Goal: Task Accomplishment & Management: Manage account settings

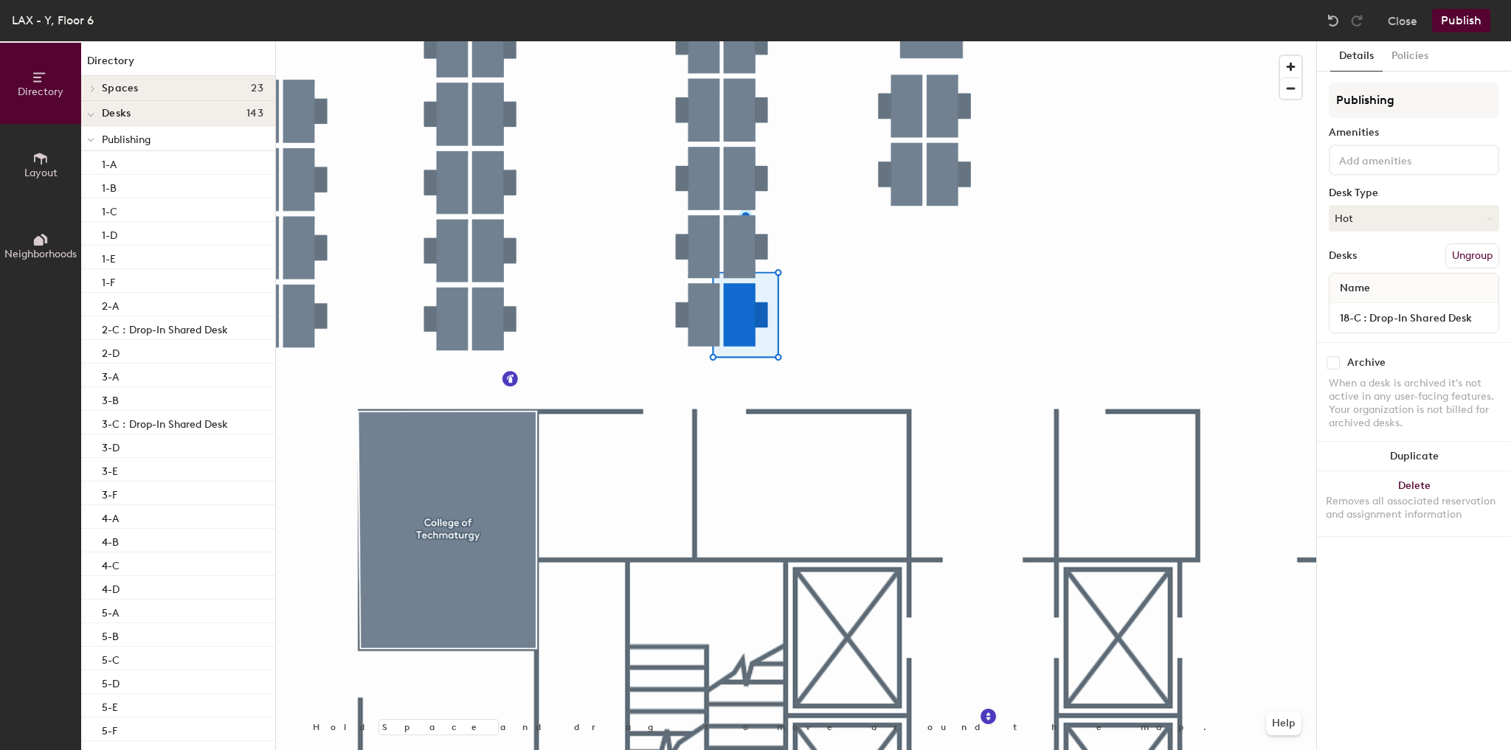
click at [606, 41] on div at bounding box center [796, 41] width 1040 height 0
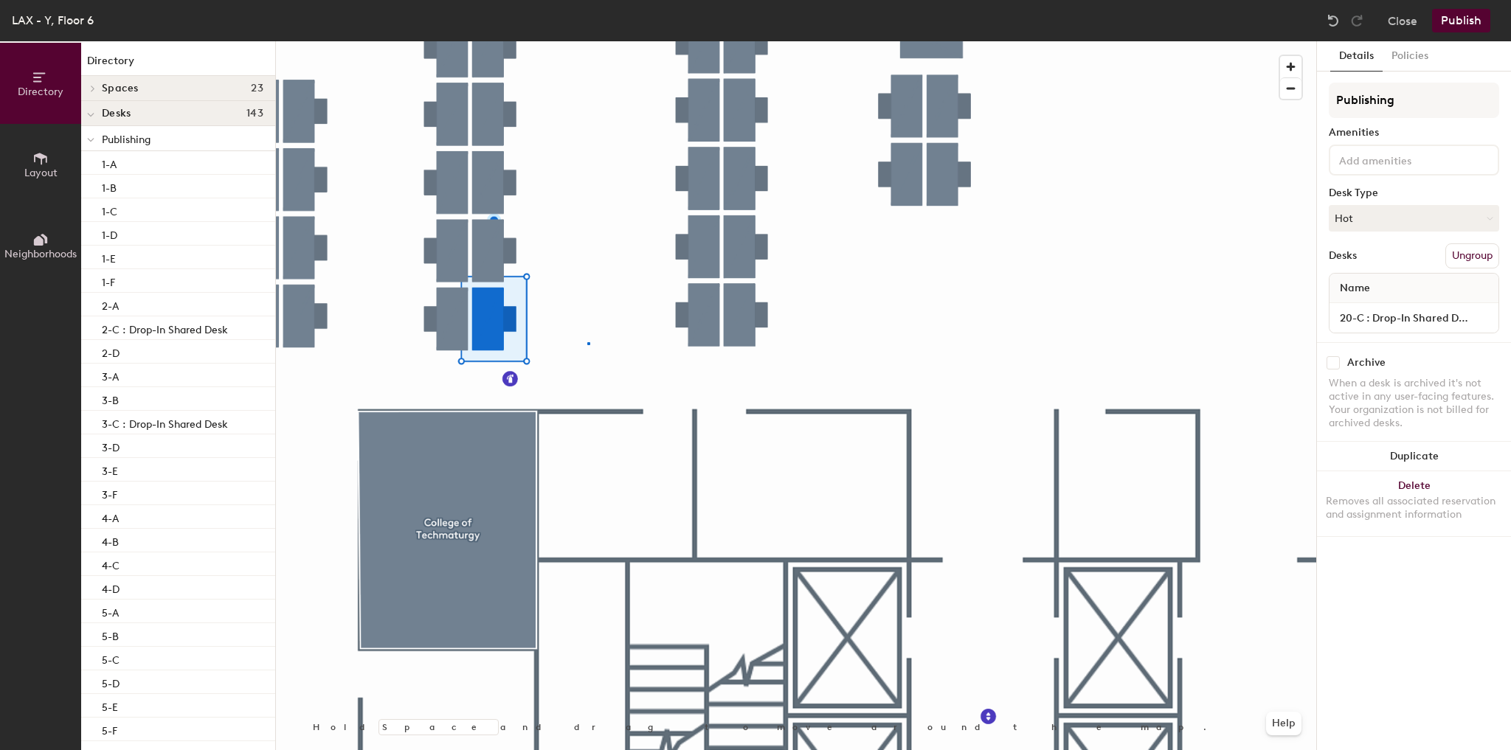
click at [588, 41] on div at bounding box center [796, 41] width 1040 height 0
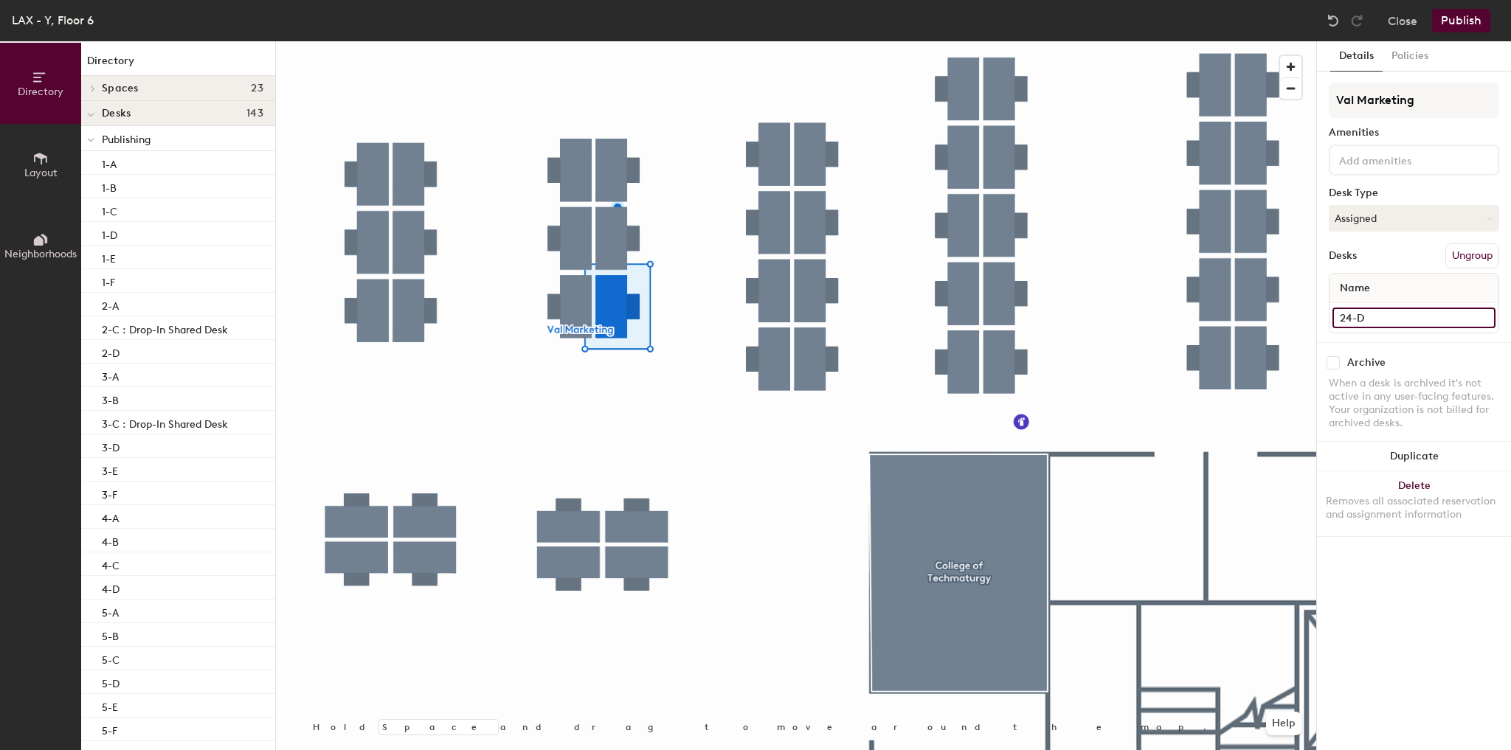
click at [1416, 322] on input "24-D" at bounding box center [1413, 318] width 163 height 21
type input "24-D : Drop-In Share Desk"
click at [1384, 218] on button "Assigned" at bounding box center [1414, 218] width 170 height 27
click at [1355, 283] on div "Hot" at bounding box center [1403, 286] width 148 height 22
click at [1481, 10] on button "Publish" at bounding box center [1461, 21] width 58 height 24
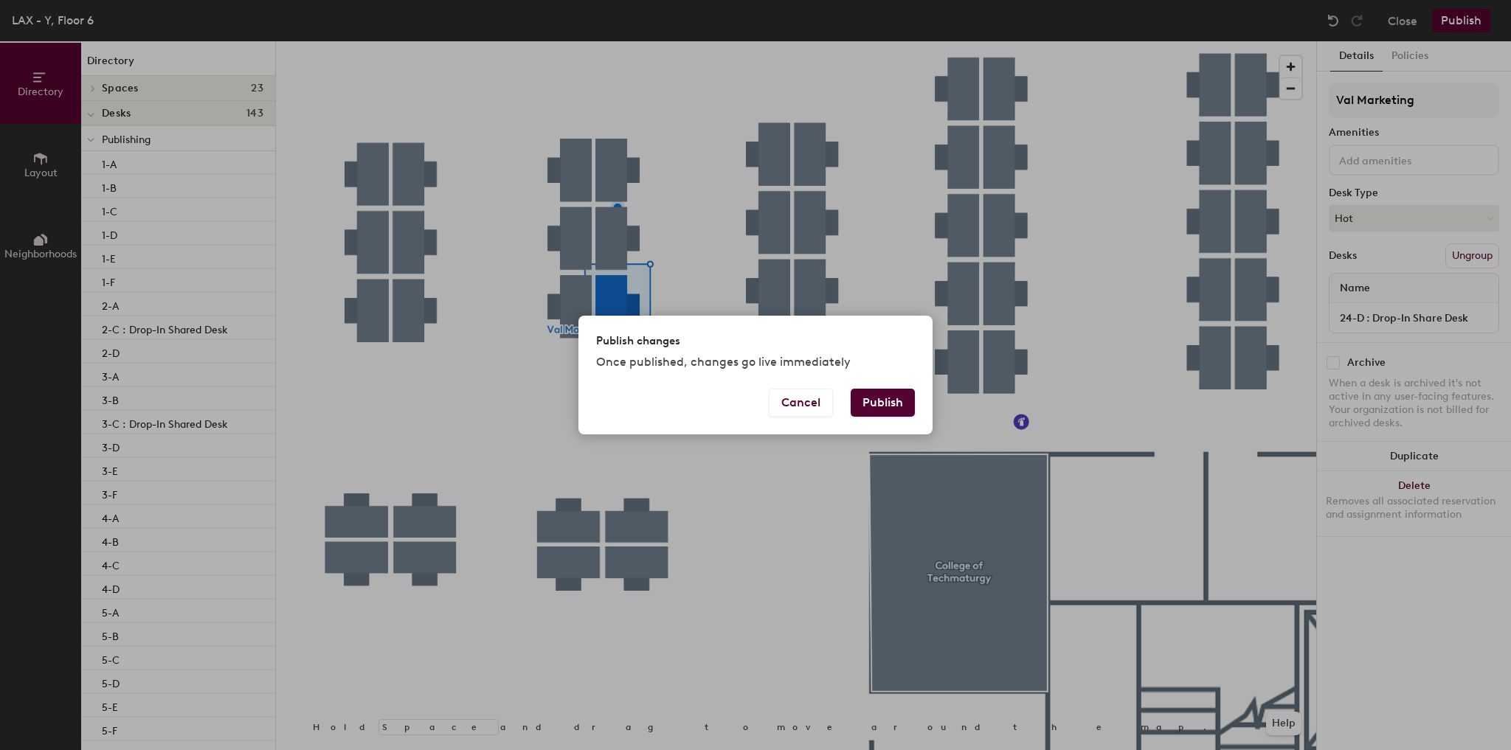
click at [894, 396] on button "Publish" at bounding box center [883, 403] width 64 height 28
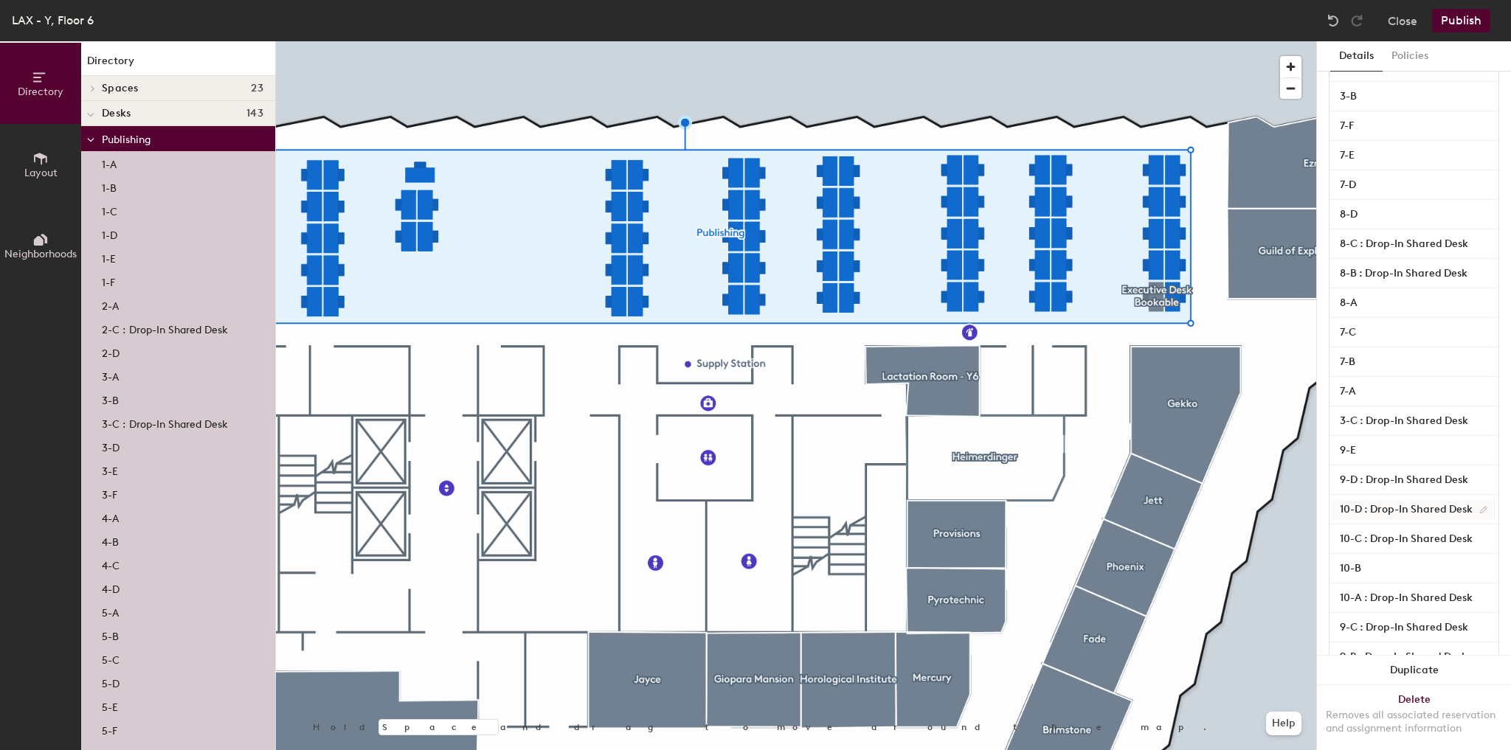
scroll to position [865, 0]
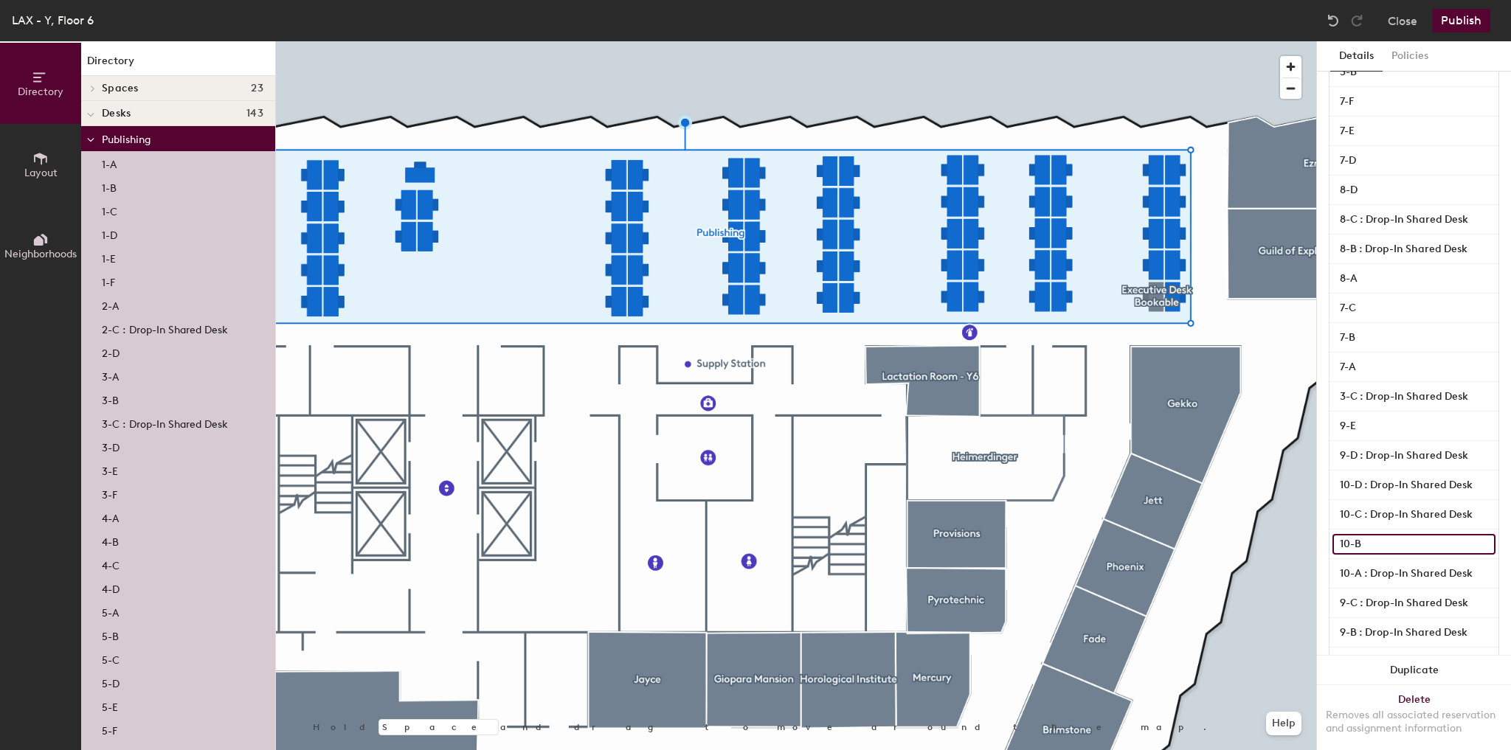
click at [1377, 539] on input "10-B" at bounding box center [1413, 544] width 163 height 21
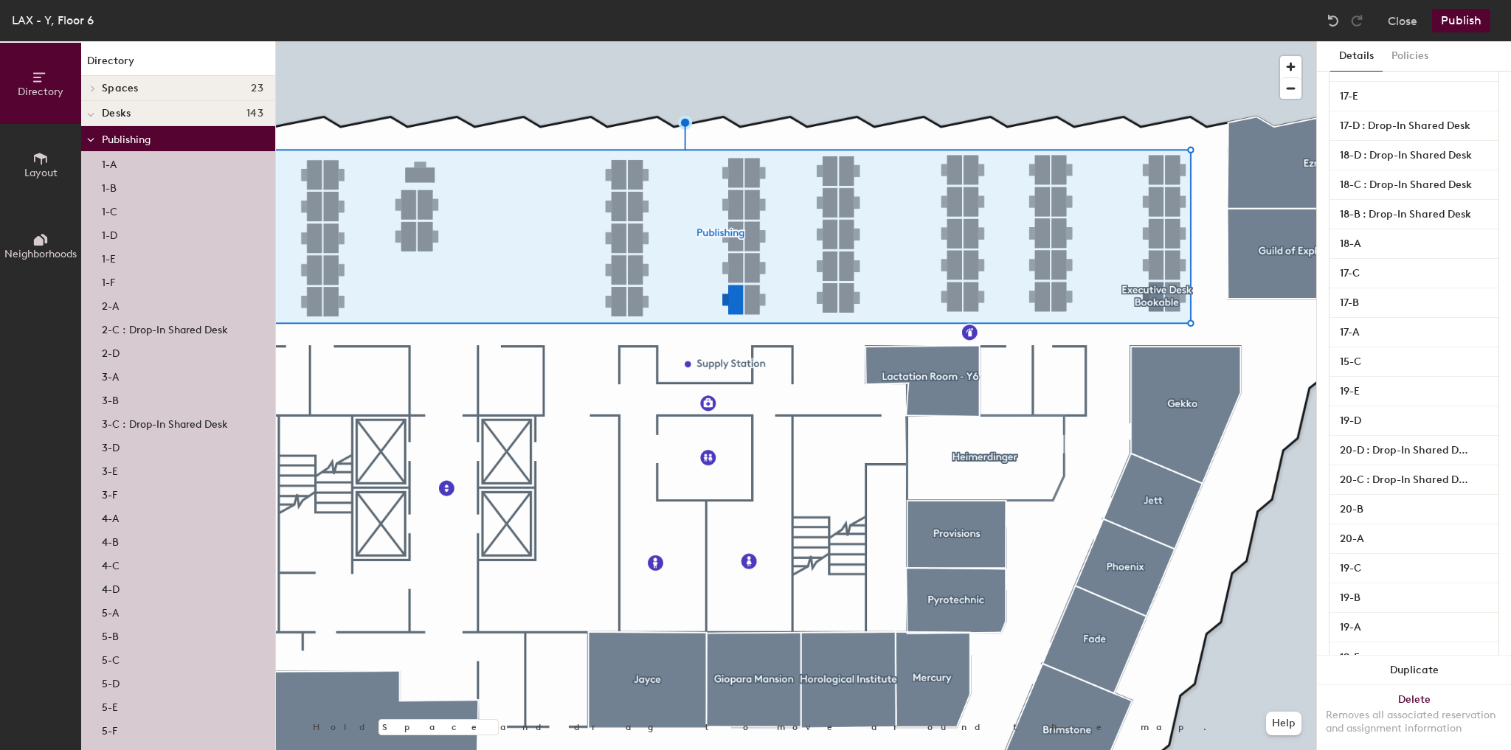
scroll to position [2159, 0]
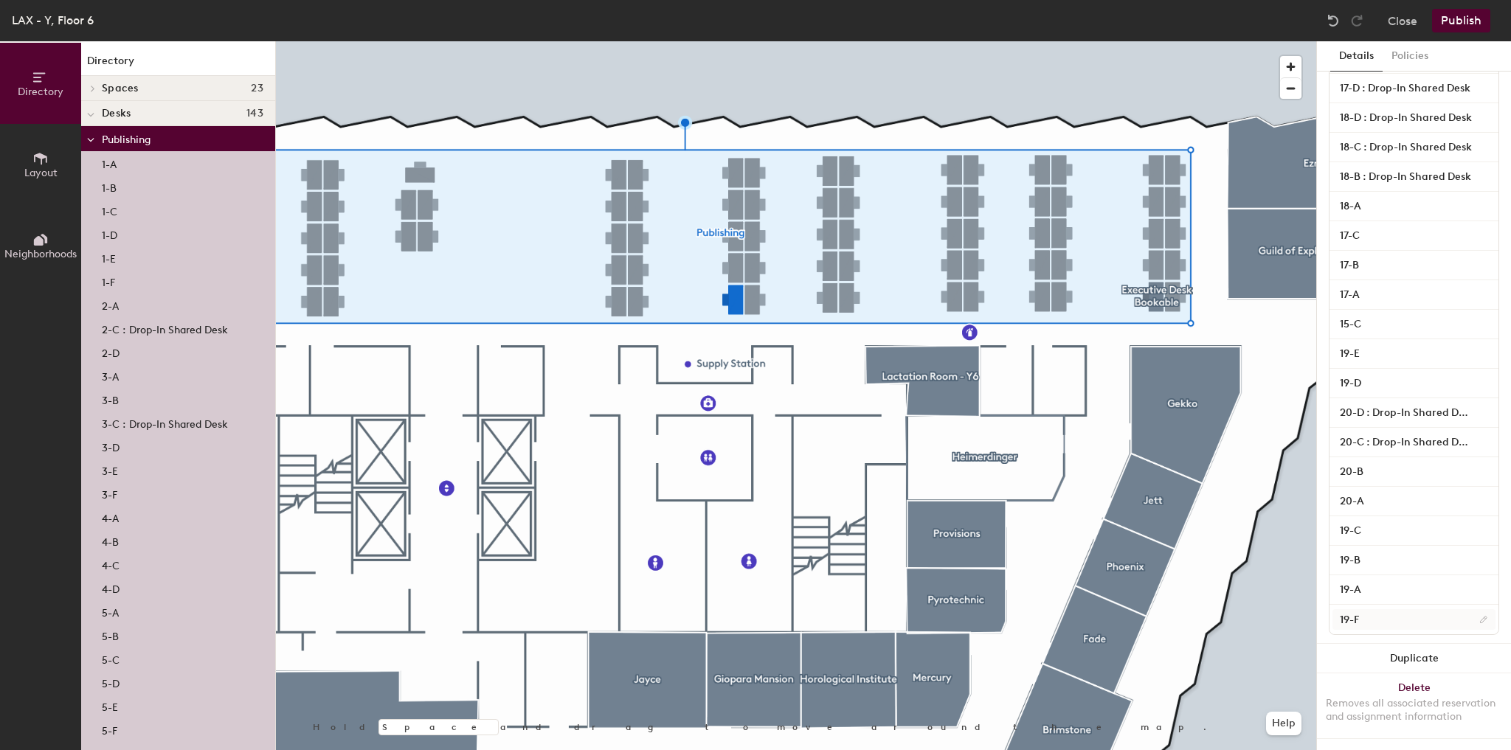
type input "10-B : Drop-In Share Desk"
click at [1383, 609] on input "19-F" at bounding box center [1413, 619] width 163 height 21
type input "19-F : Drop-In Share Desk"
click at [1371, 462] on input "20-B" at bounding box center [1413, 472] width 163 height 21
type input "20-B : Drop-In Shared Desk"
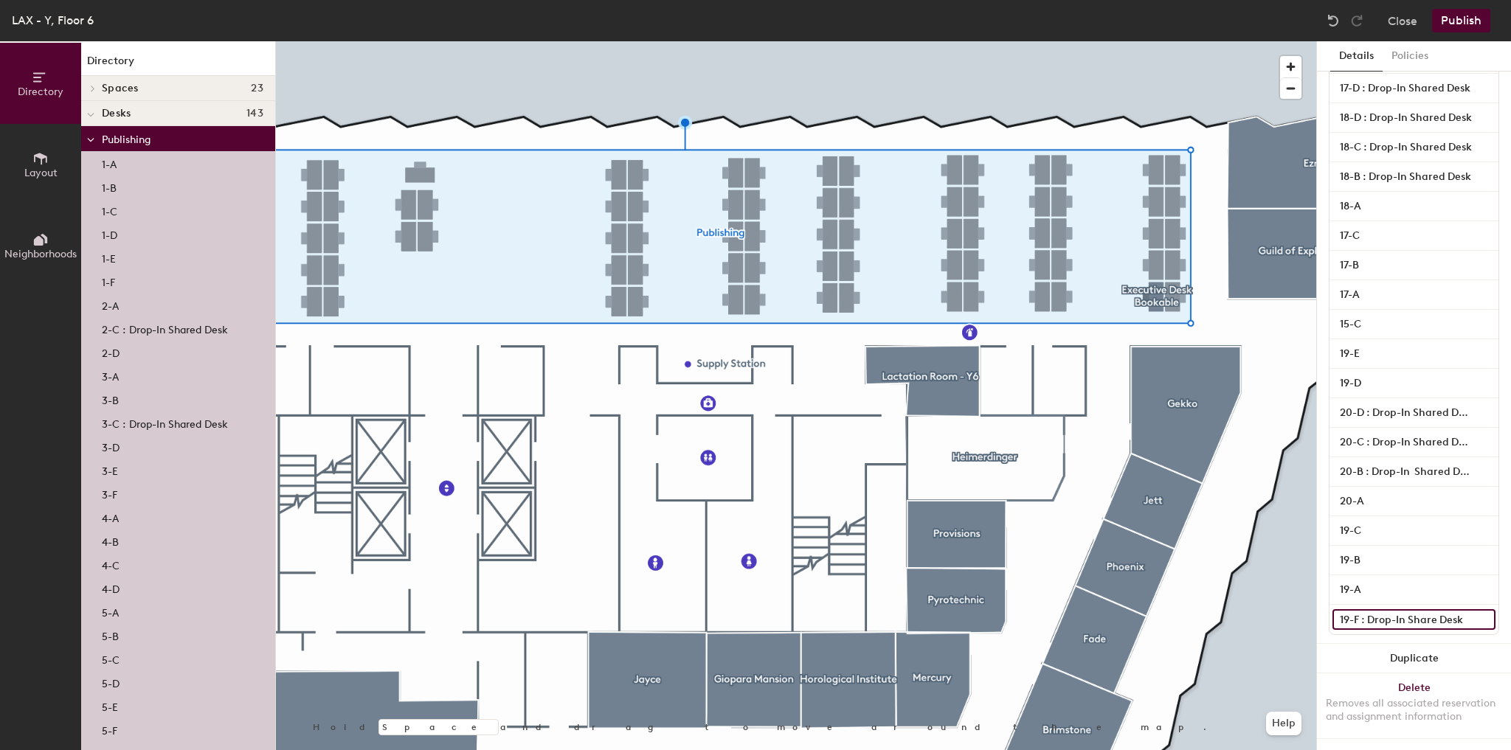
click at [1419, 609] on input "19-F : Drop-In Share Desk" at bounding box center [1413, 619] width 163 height 21
click at [1433, 609] on input "19-F : Drop-In Share Desk" at bounding box center [1413, 619] width 163 height 21
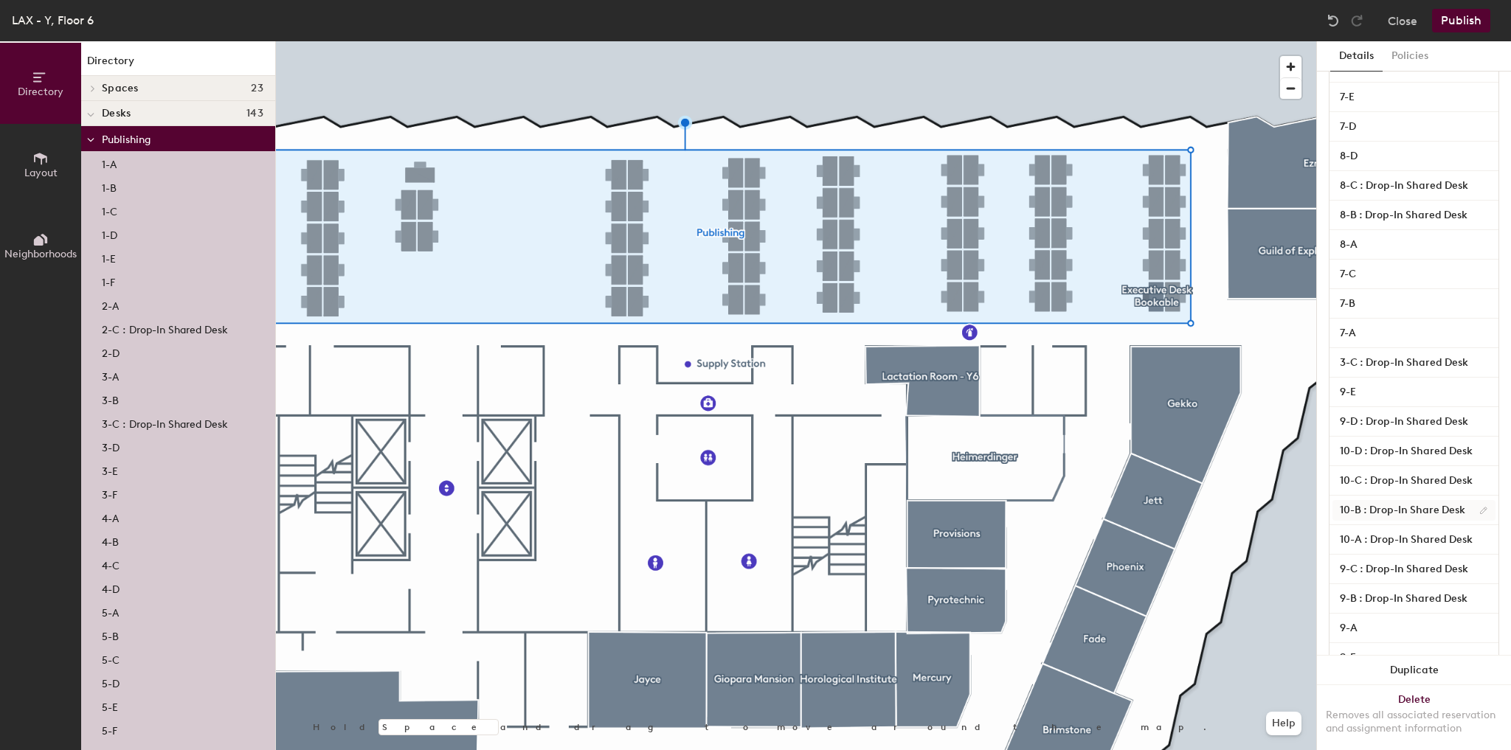
scroll to position [979, 0]
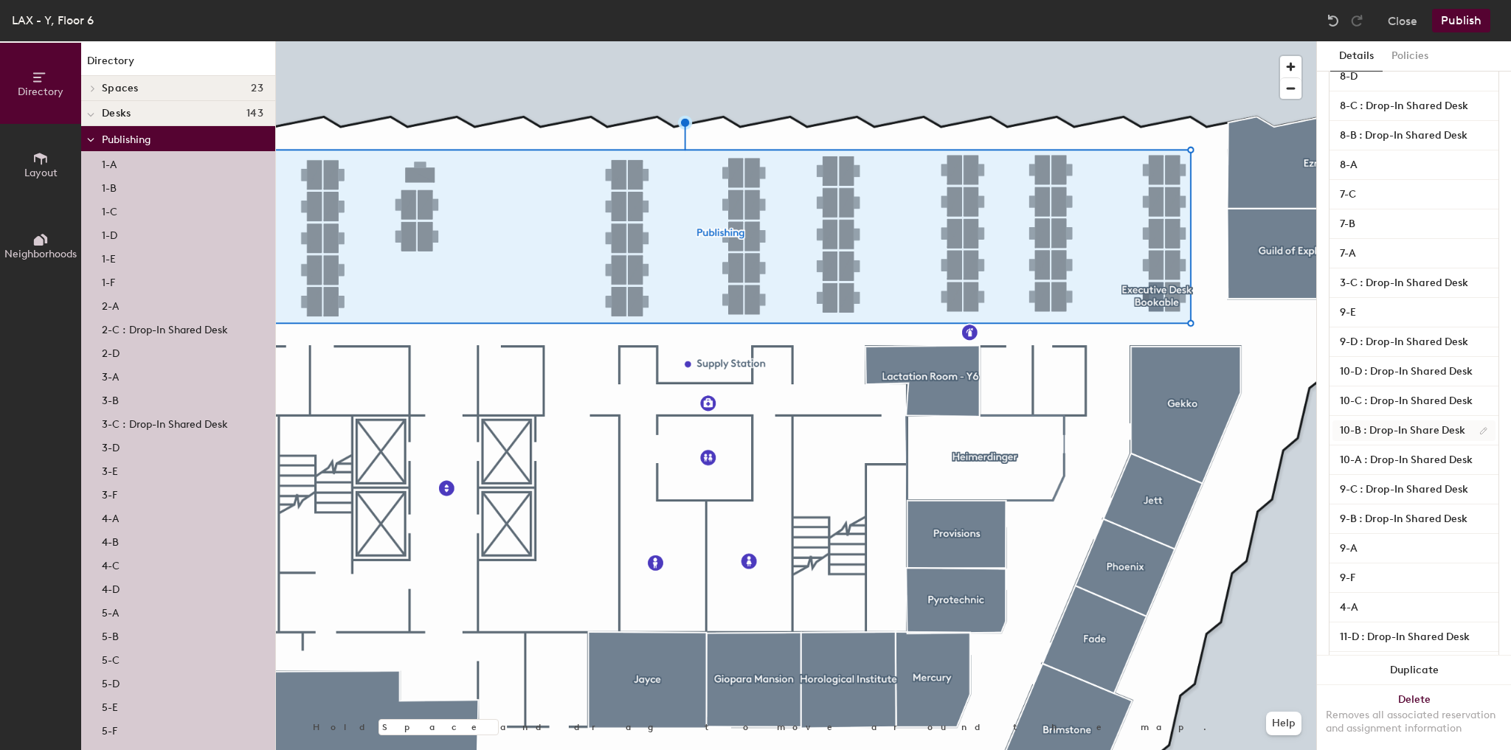
type input "19-F : Drop-In Shared Desk"
click at [1433, 429] on input "10-B : Drop-In Share Desk" at bounding box center [1413, 431] width 163 height 21
click at [1437, 429] on input "10-B : Drop-In Share Desk" at bounding box center [1413, 431] width 163 height 21
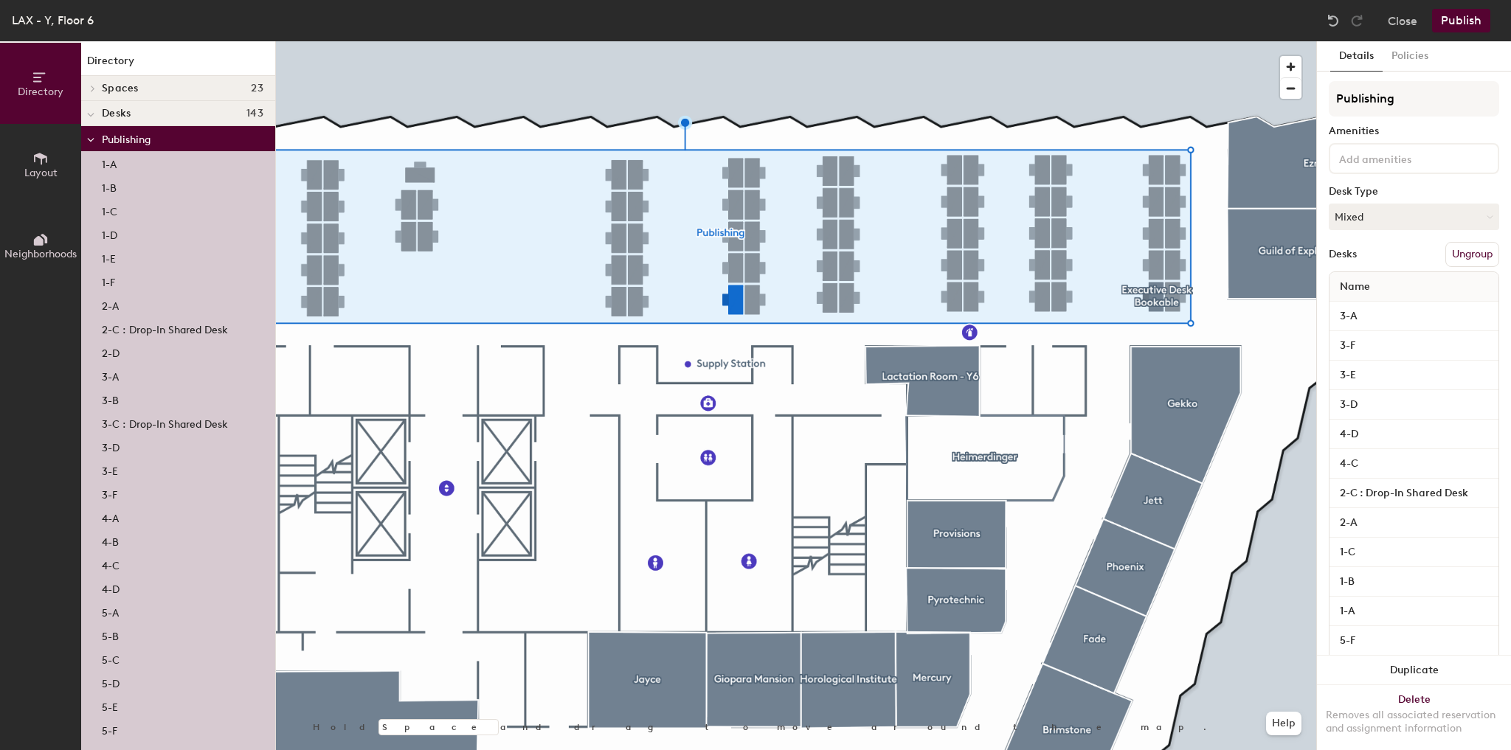
scroll to position [0, 0]
type input "10-B : Drop-In Shared Desk"
click at [1464, 15] on button "Publish" at bounding box center [1461, 21] width 58 height 24
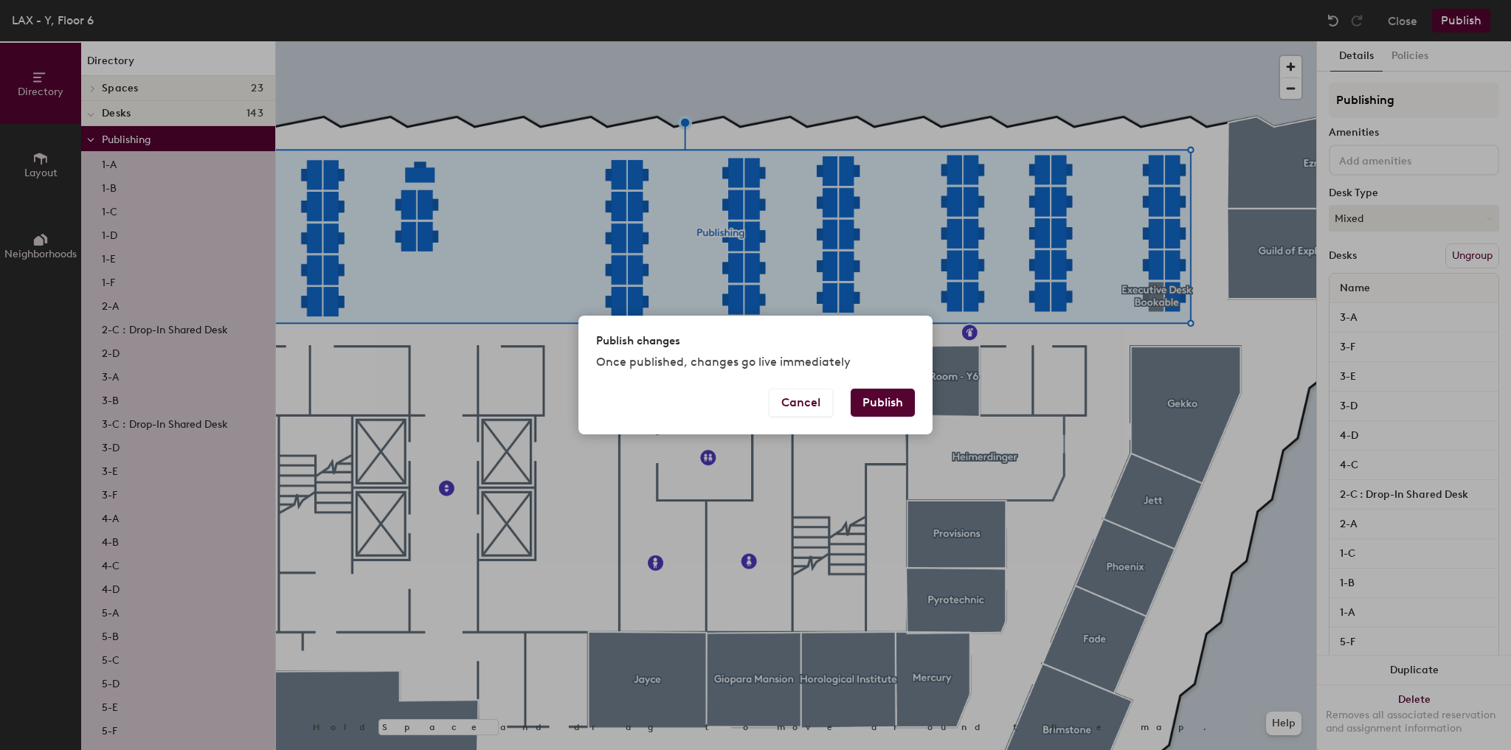
click at [890, 401] on button "Publish" at bounding box center [883, 403] width 64 height 28
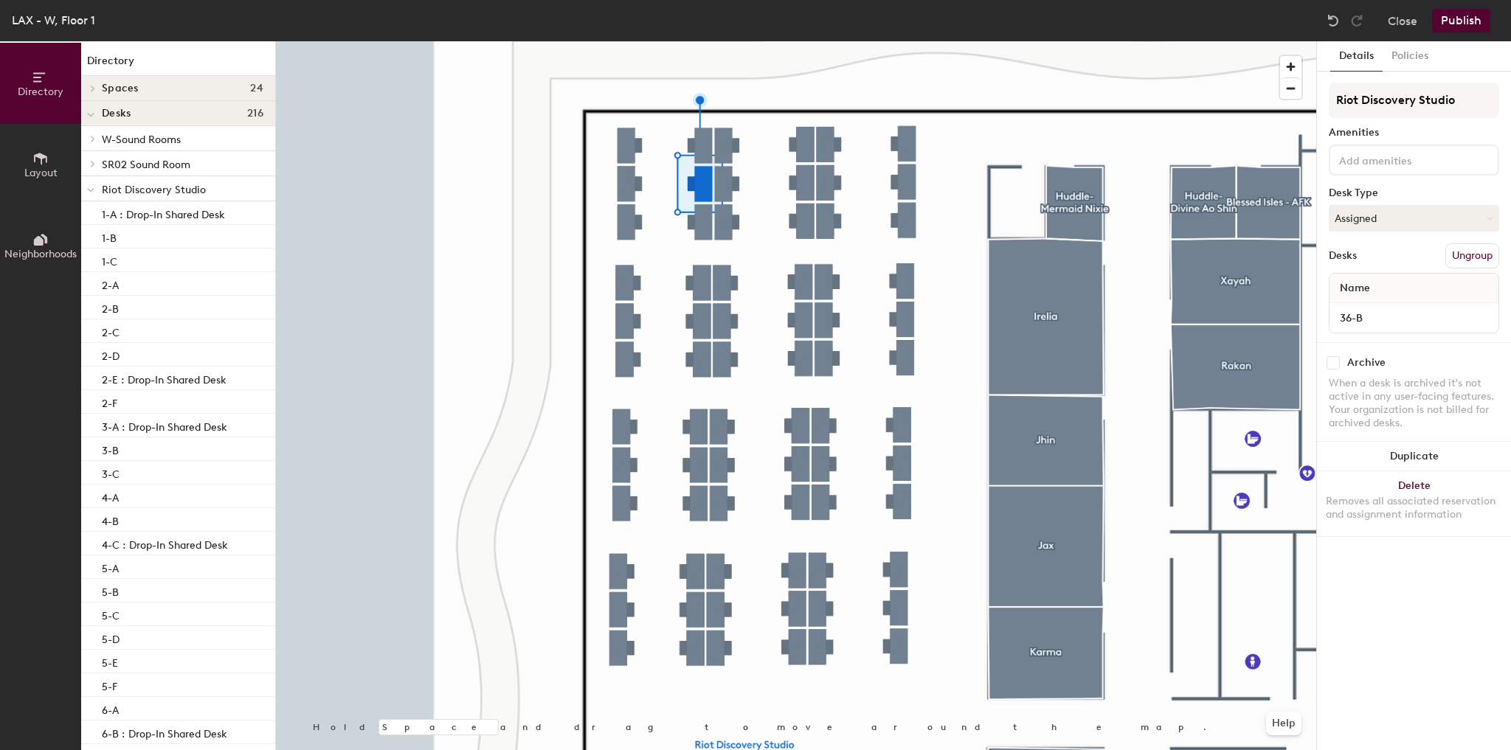
click at [1374, 304] on div "36-B" at bounding box center [1413, 318] width 169 height 30
click at [1378, 315] on input "36-B" at bounding box center [1413, 318] width 163 height 21
click at [1372, 319] on input "36-B :" Drop-In Shared Desk" at bounding box center [1413, 318] width 163 height 21
type input "36-B : Drop-In Shared Desk"
click at [1384, 213] on button "Assigned" at bounding box center [1414, 218] width 170 height 27
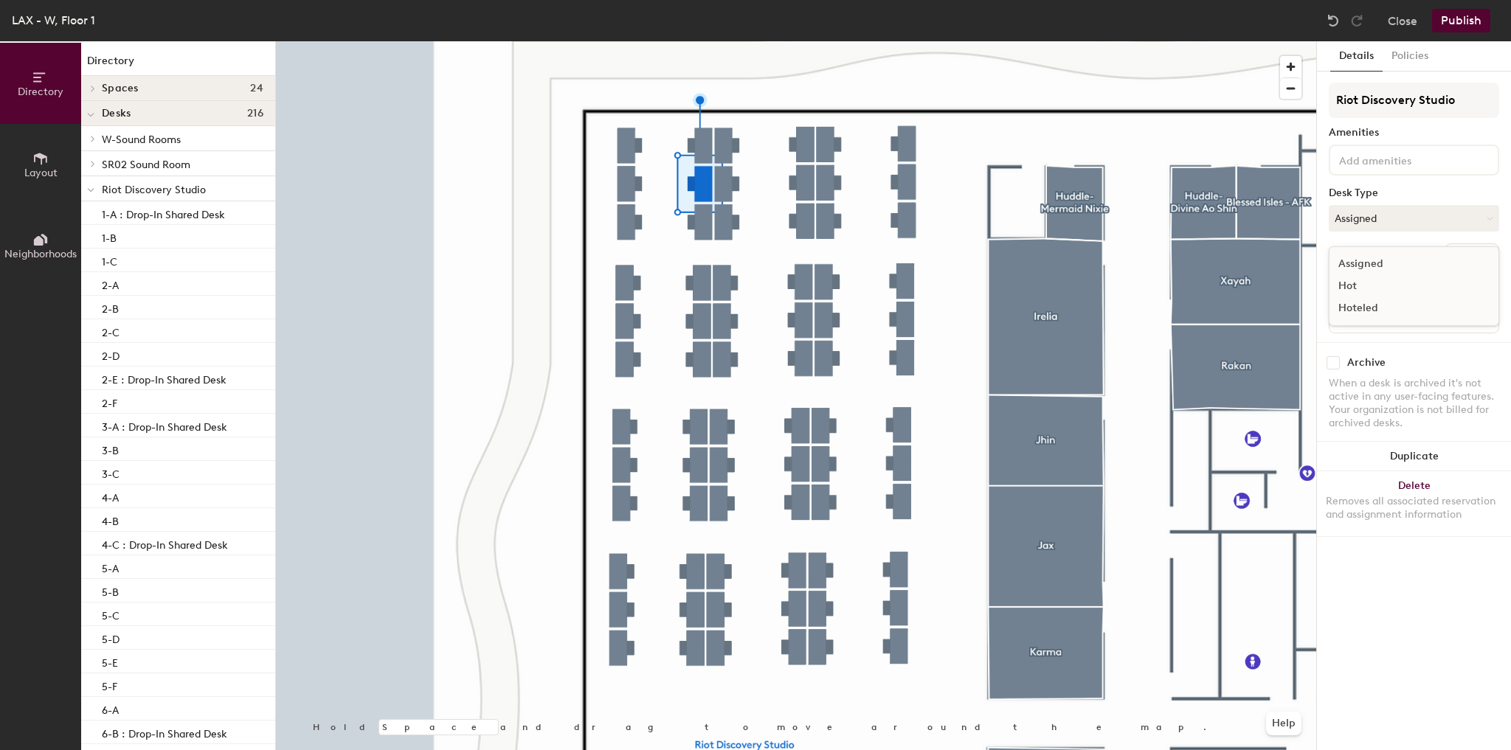
click at [1346, 290] on div "Hot" at bounding box center [1403, 286] width 148 height 22
click at [1462, 21] on button "Publish" at bounding box center [1461, 21] width 58 height 24
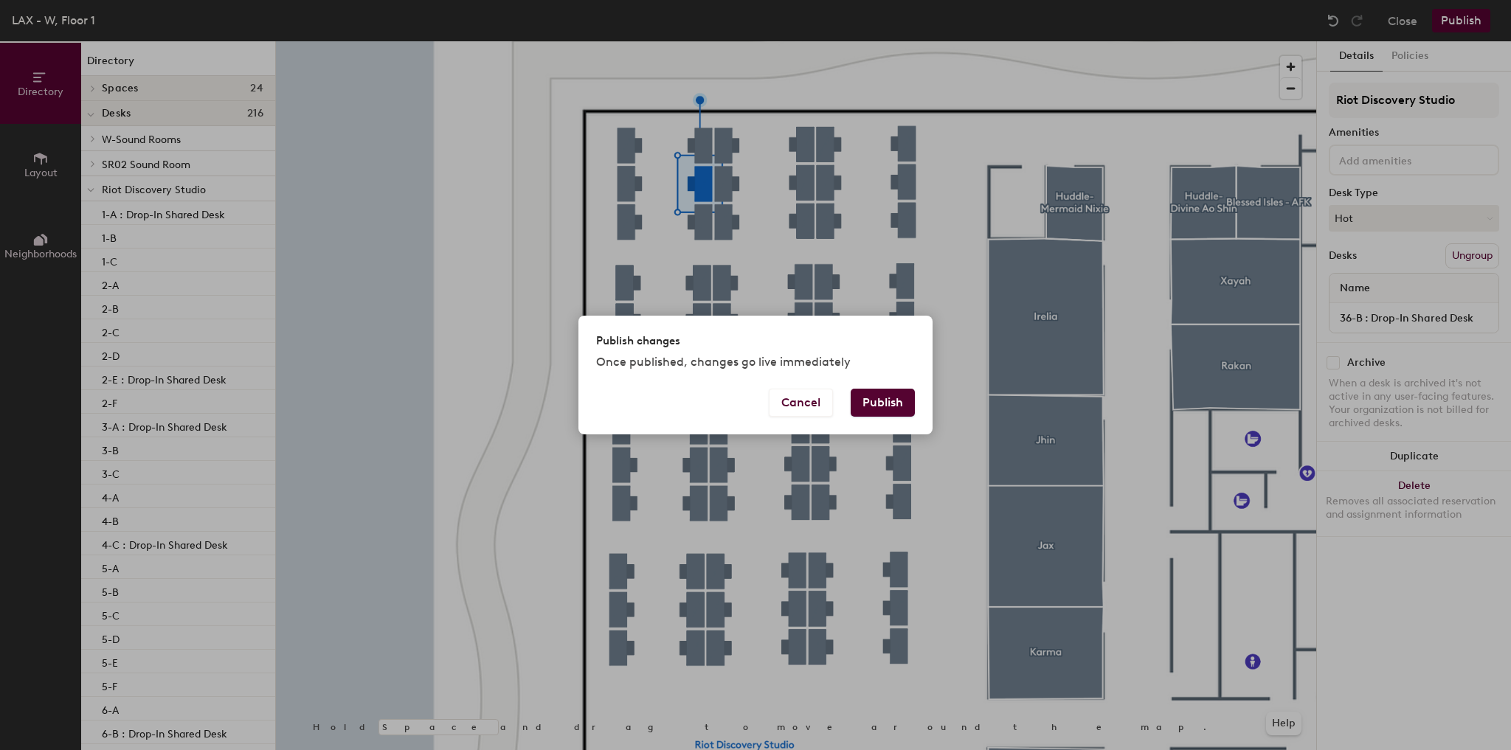
click at [882, 392] on button "Publish" at bounding box center [883, 403] width 64 height 28
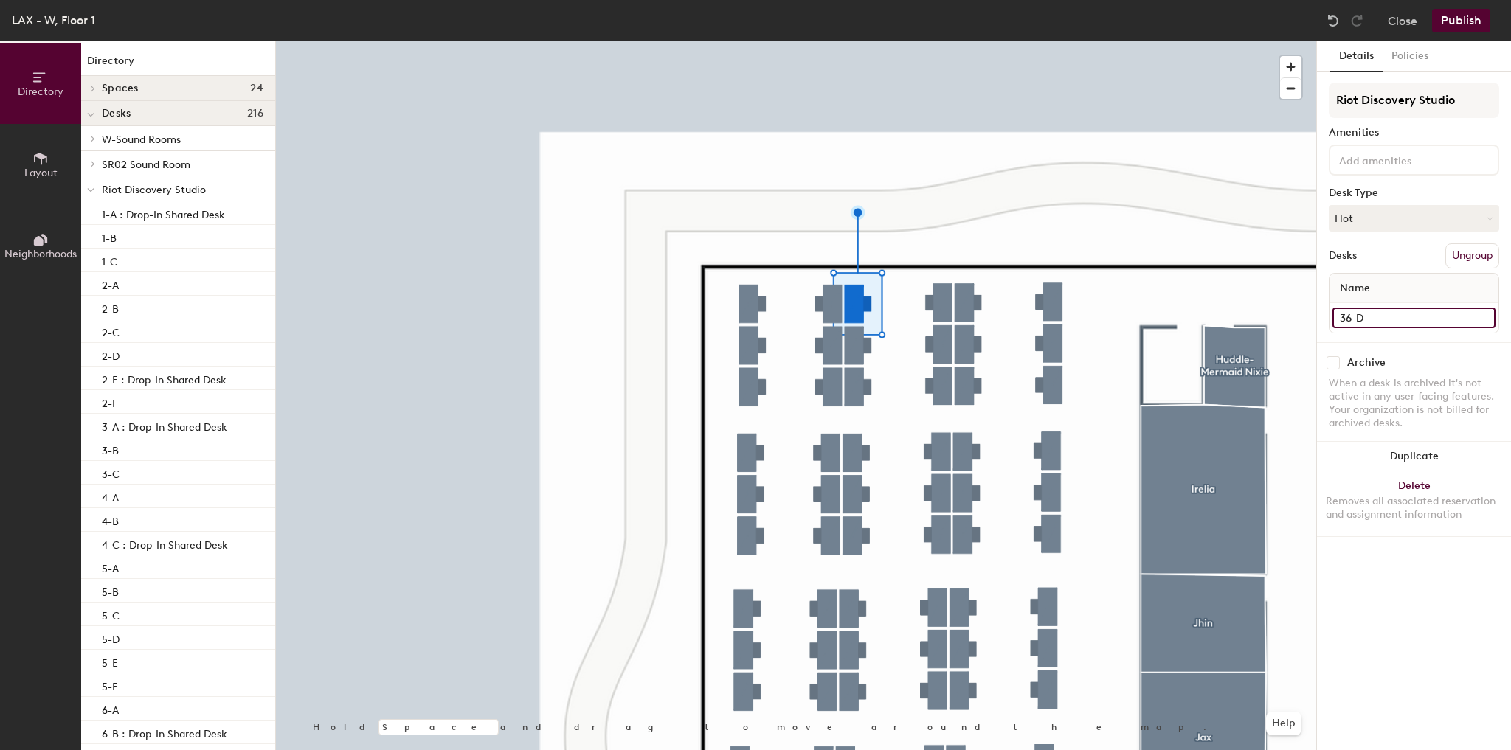
click at [1409, 319] on input "36-D" at bounding box center [1413, 318] width 163 height 21
type input "36-D : Drop-In Shared Desk"
click at [1404, 642] on div "Details Policies Riot Discovery Studio Amenities Desk Type Hot Desks Ungroup Na…" at bounding box center [1414, 395] width 194 height 709
click at [1449, 28] on button "Publish" at bounding box center [1461, 21] width 58 height 24
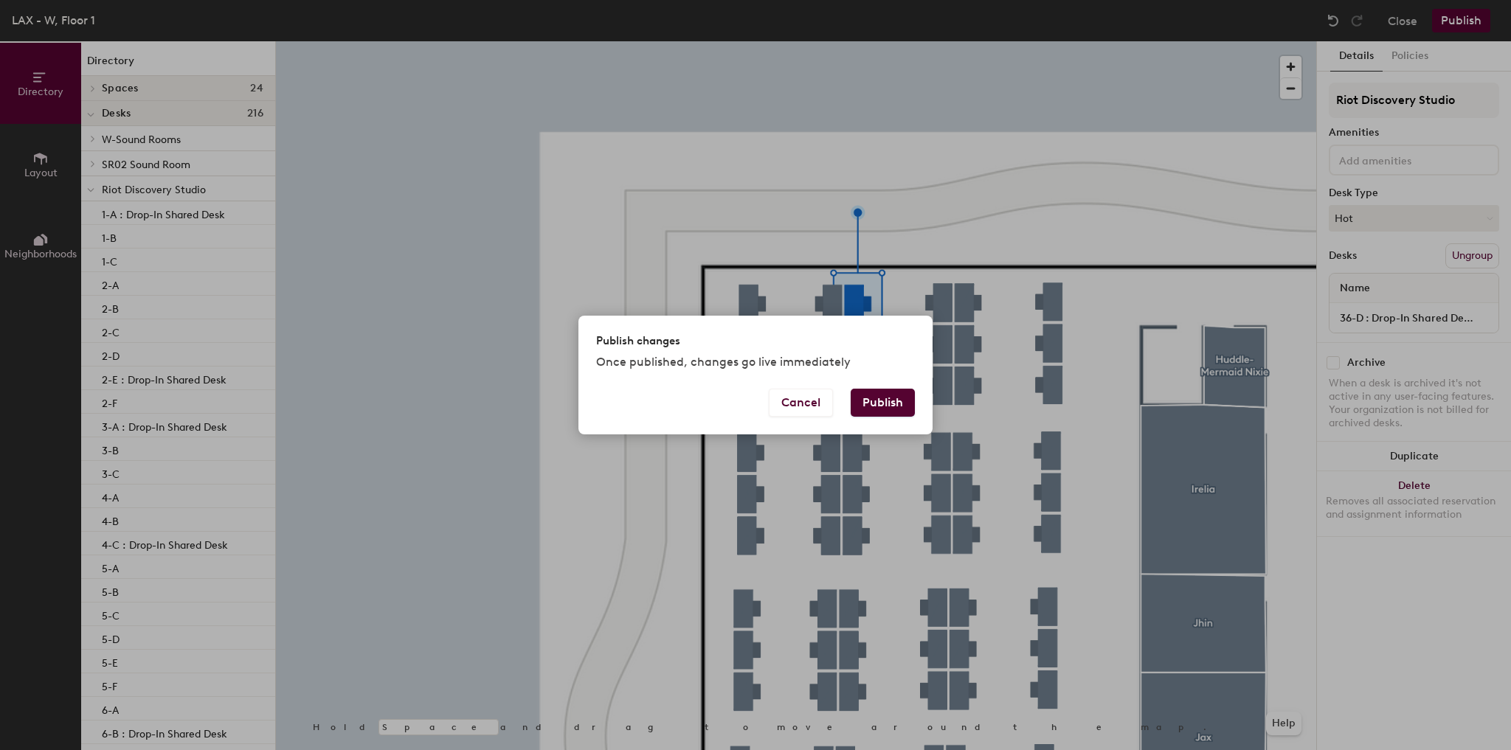
click at [864, 403] on button "Publish" at bounding box center [883, 403] width 64 height 28
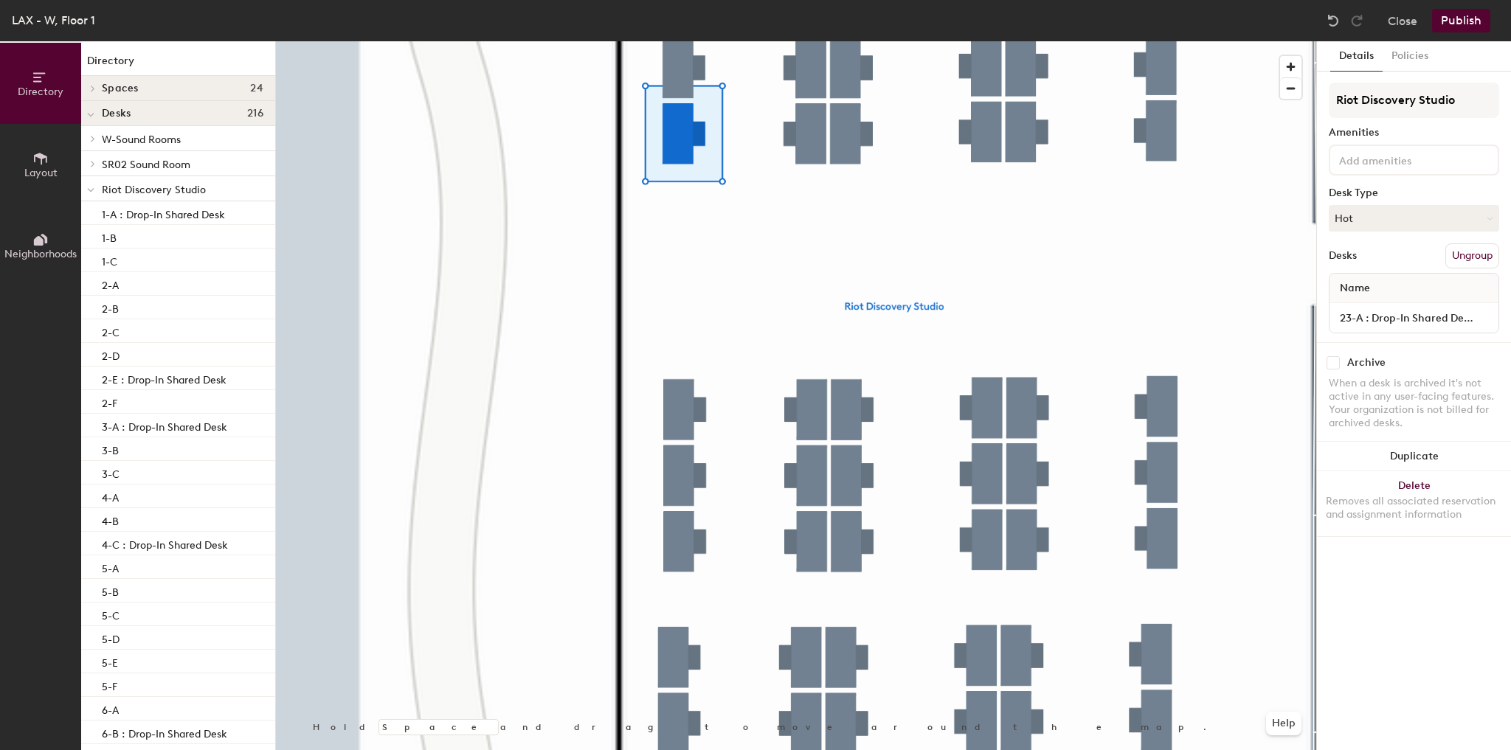
click at [737, 41] on div at bounding box center [796, 41] width 1040 height 0
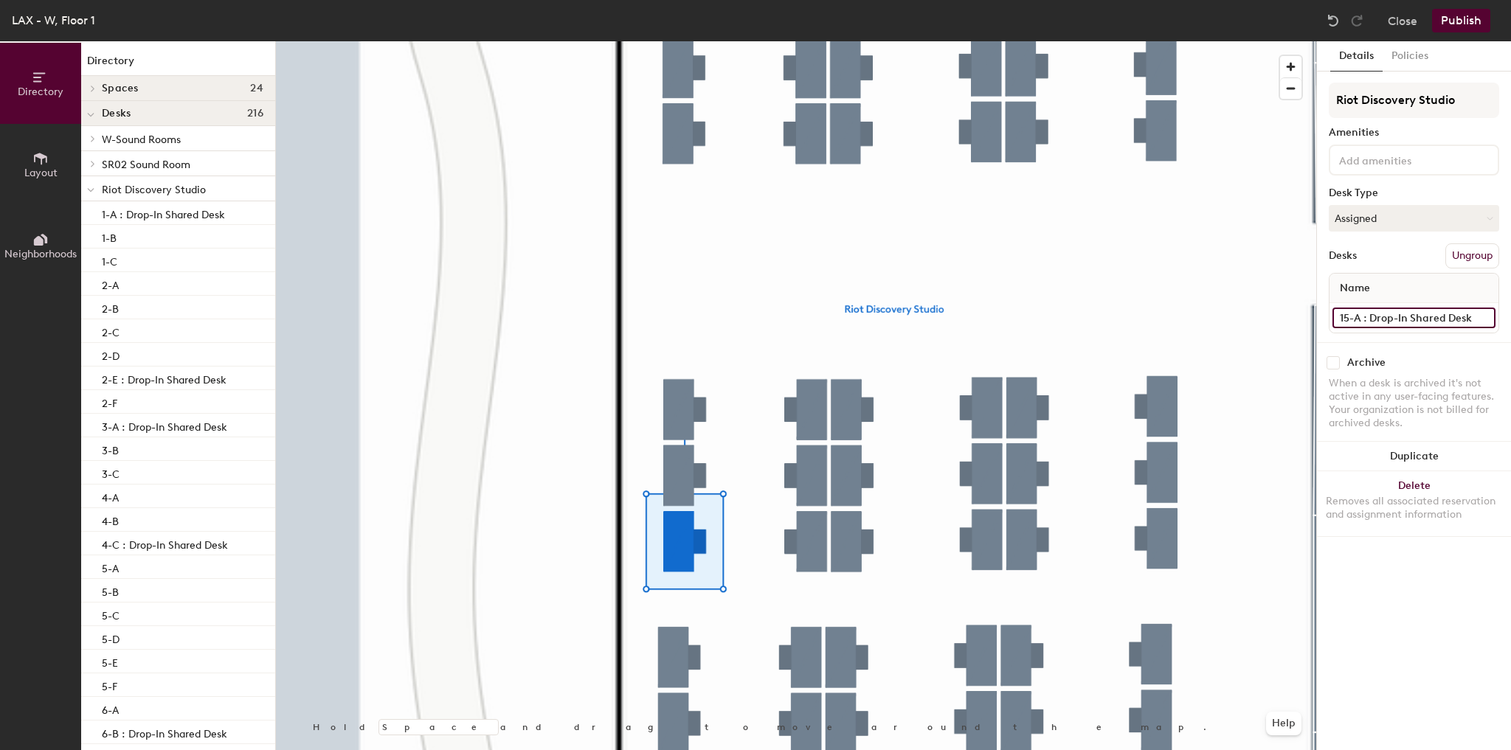
click at [1431, 321] on input "15-A : Drop-In Shared Desk" at bounding box center [1413, 318] width 163 height 21
type input "15-A"
click at [1449, 22] on button "Publish" at bounding box center [1461, 21] width 58 height 24
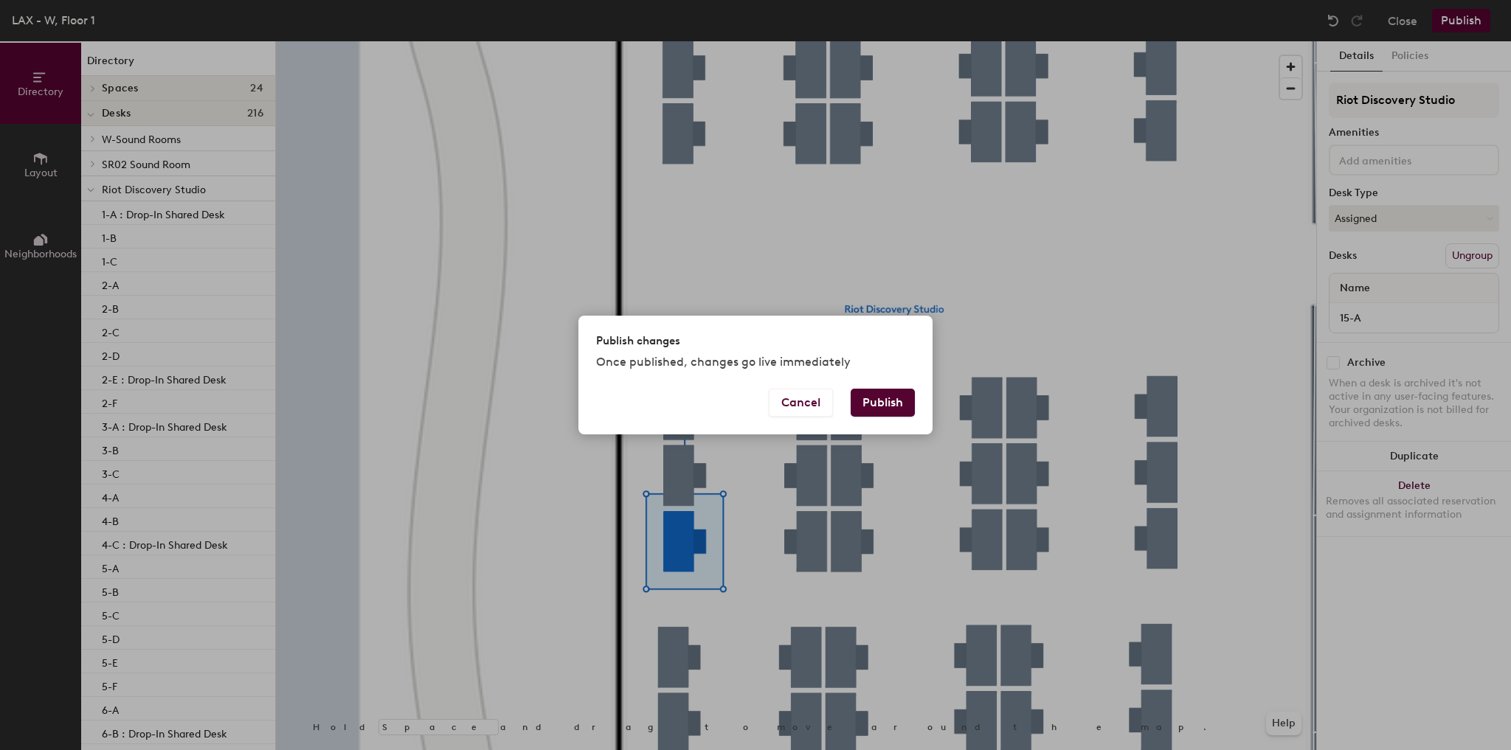
click at [858, 419] on div "Cancel Publish" at bounding box center [755, 412] width 354 height 46
click at [873, 404] on button "Publish" at bounding box center [883, 403] width 64 height 28
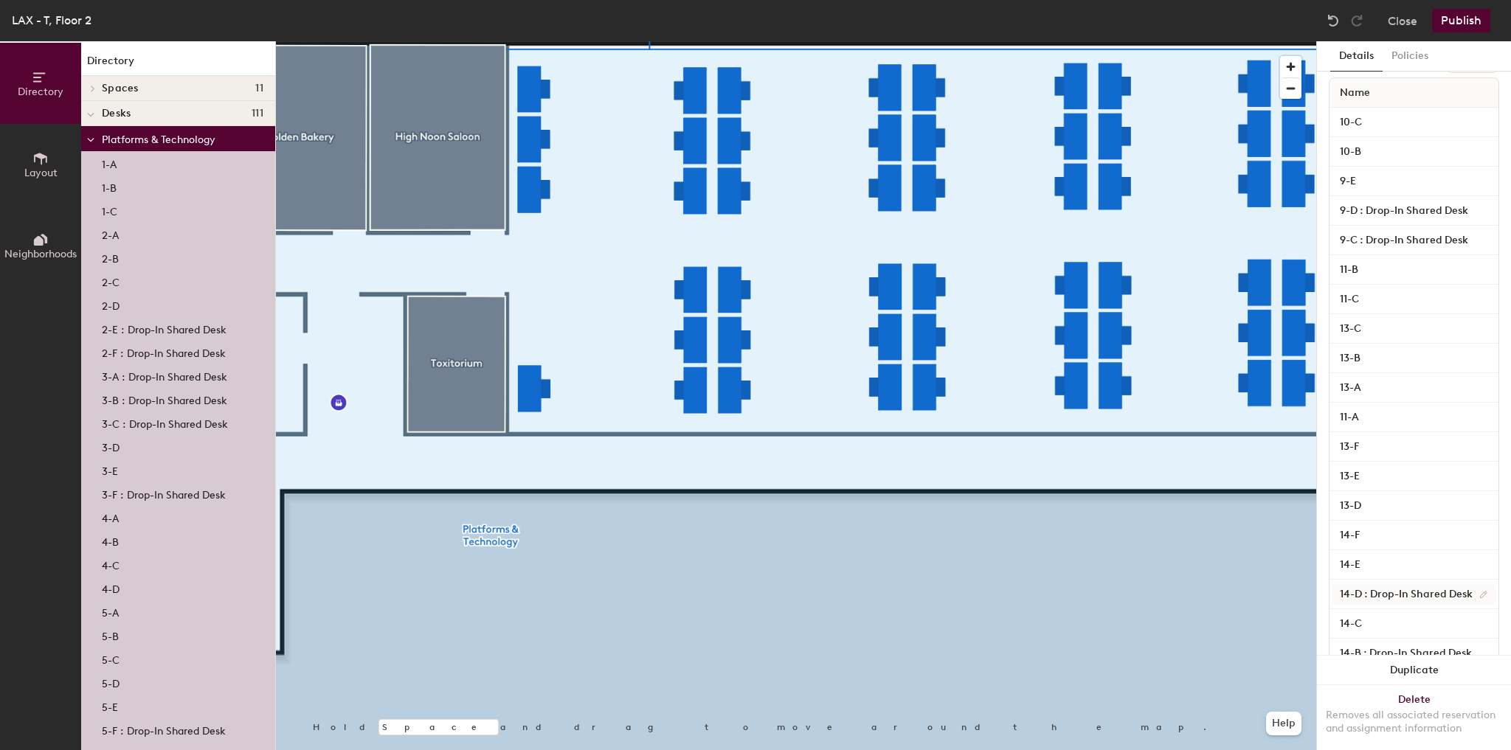
scroll to position [314, 0]
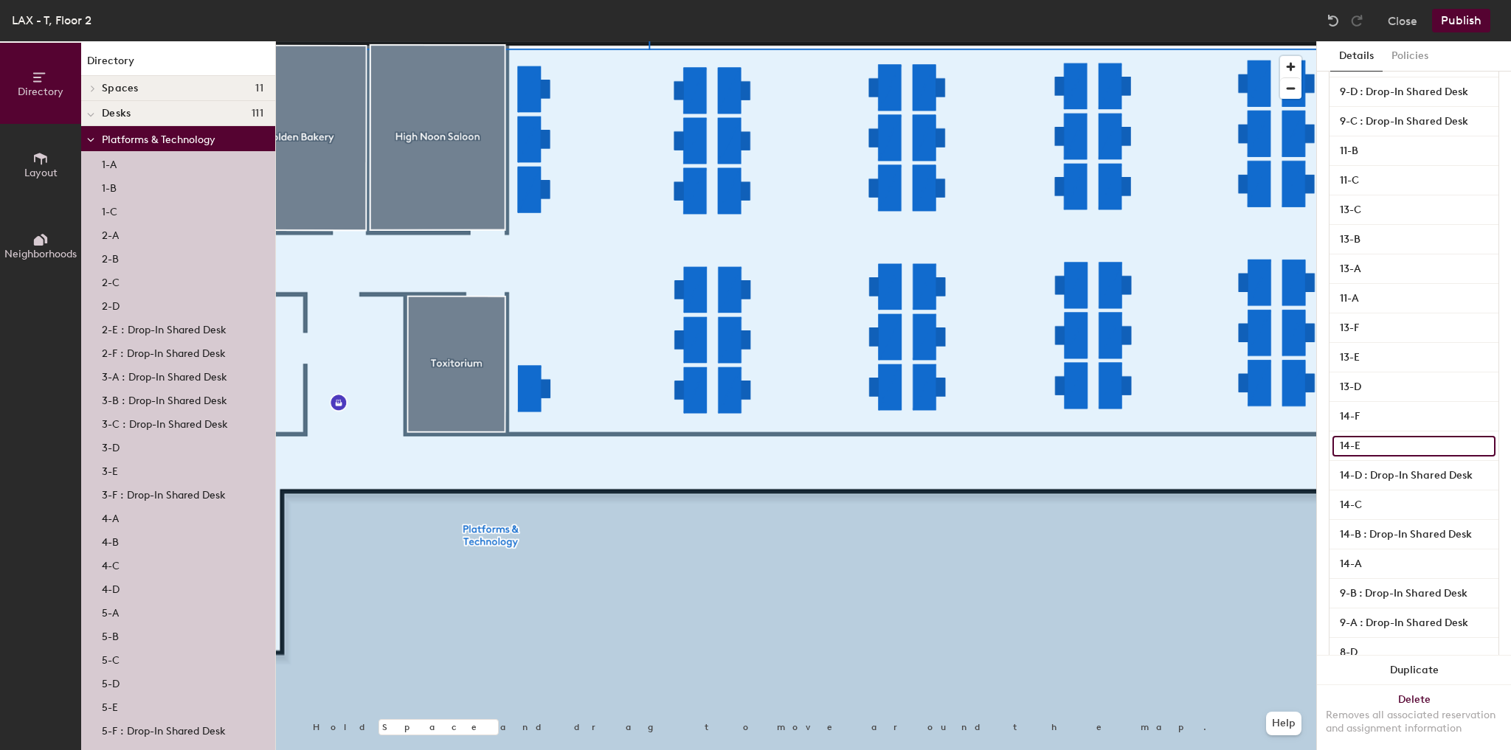
click at [1383, 448] on input "14-E" at bounding box center [1413, 446] width 163 height 21
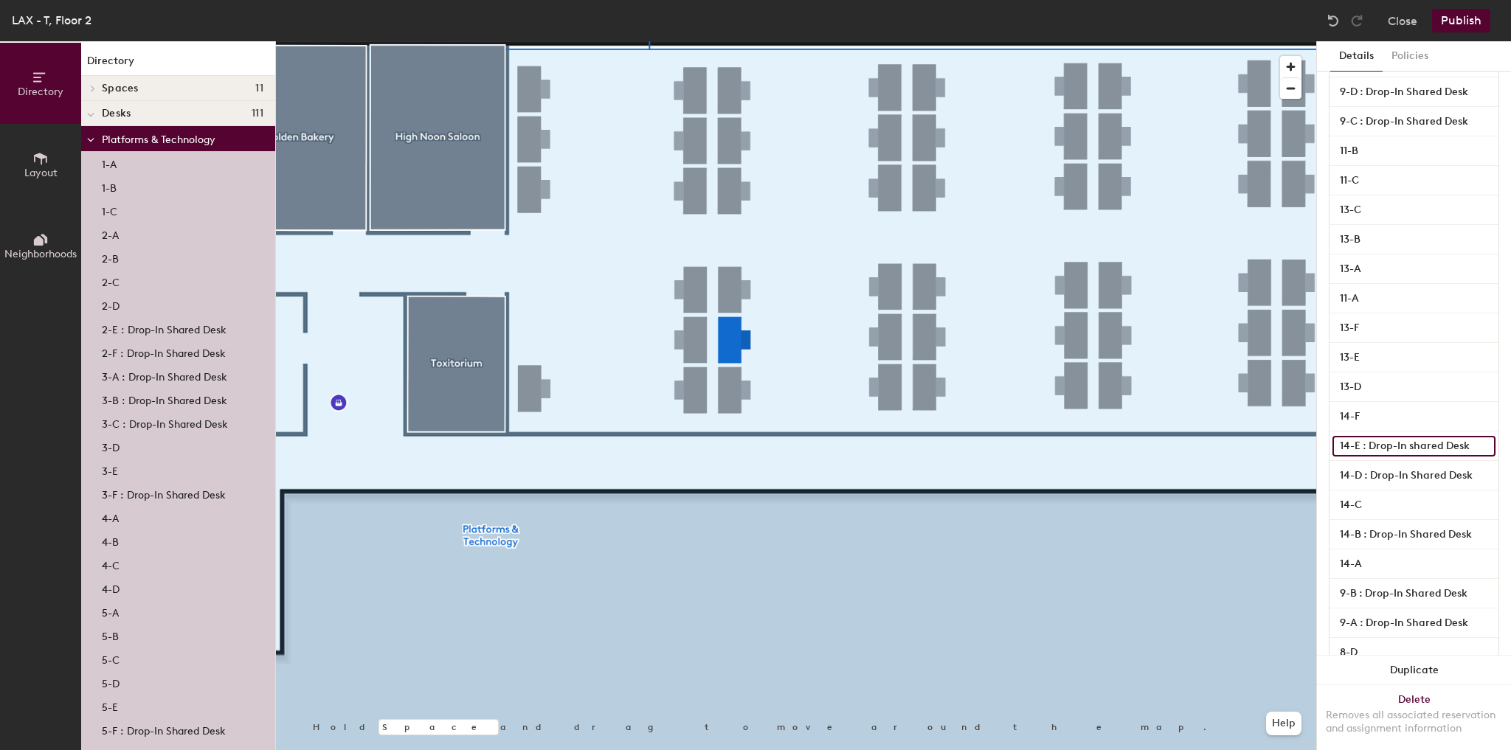
click at [1413, 446] on input "14-E : Drop-In shared Desk" at bounding box center [1413, 446] width 163 height 21
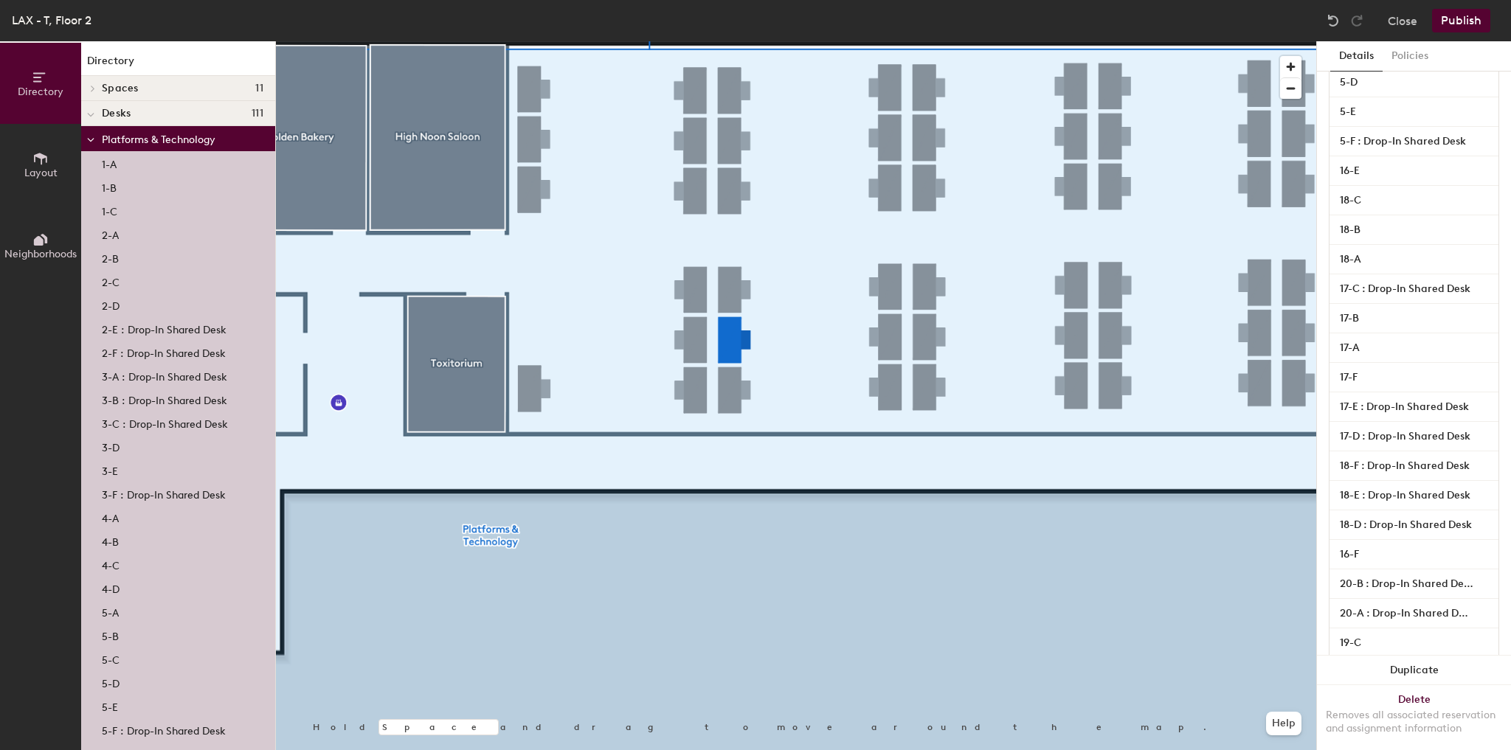
scroll to position [1889, 0]
type input "14-E : Drop-In Shared Desk"
click at [1375, 200] on input "18-C" at bounding box center [1413, 200] width 163 height 21
type input "18-C : Drop-In Shared Desk"
click at [1454, 27] on button "Publish" at bounding box center [1461, 21] width 58 height 24
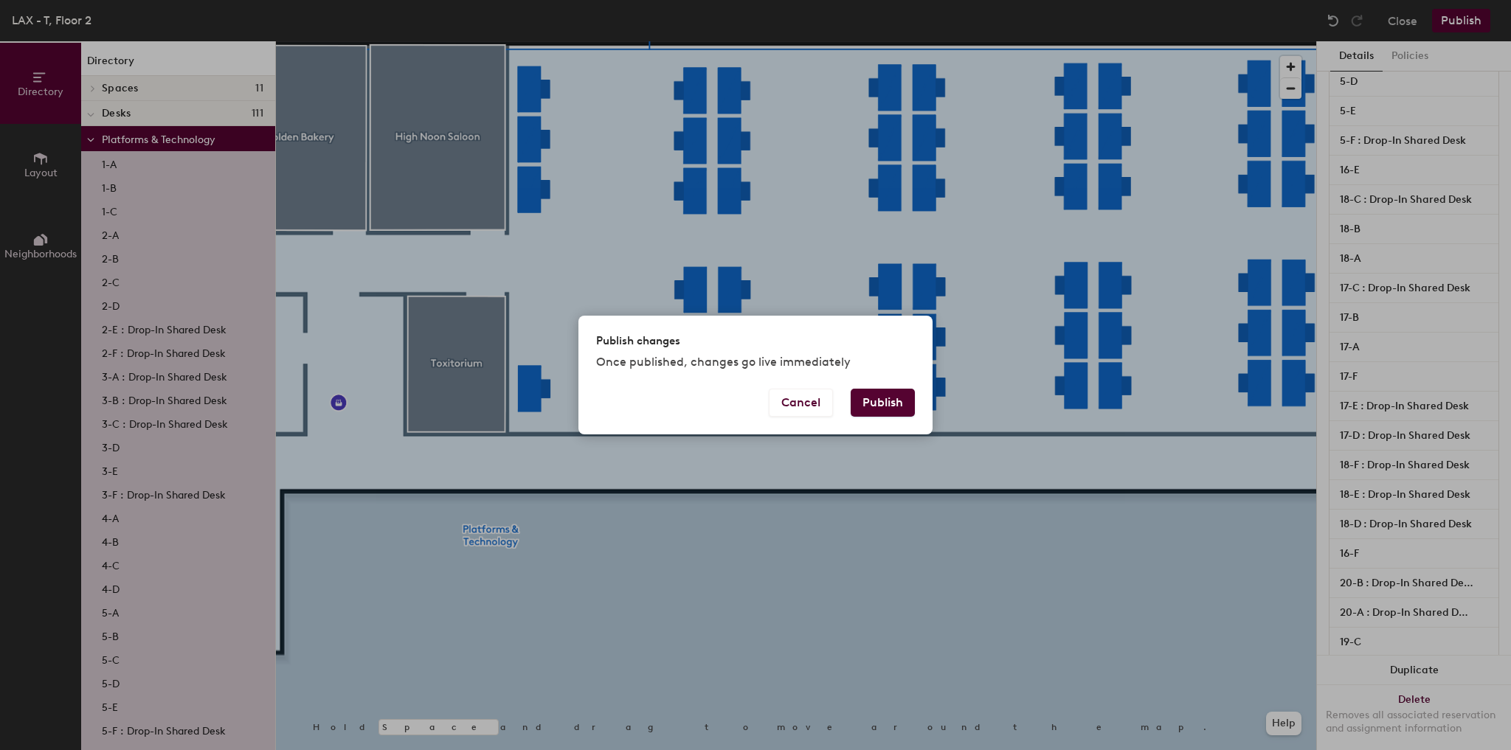
click at [885, 413] on button "Publish" at bounding box center [883, 403] width 64 height 28
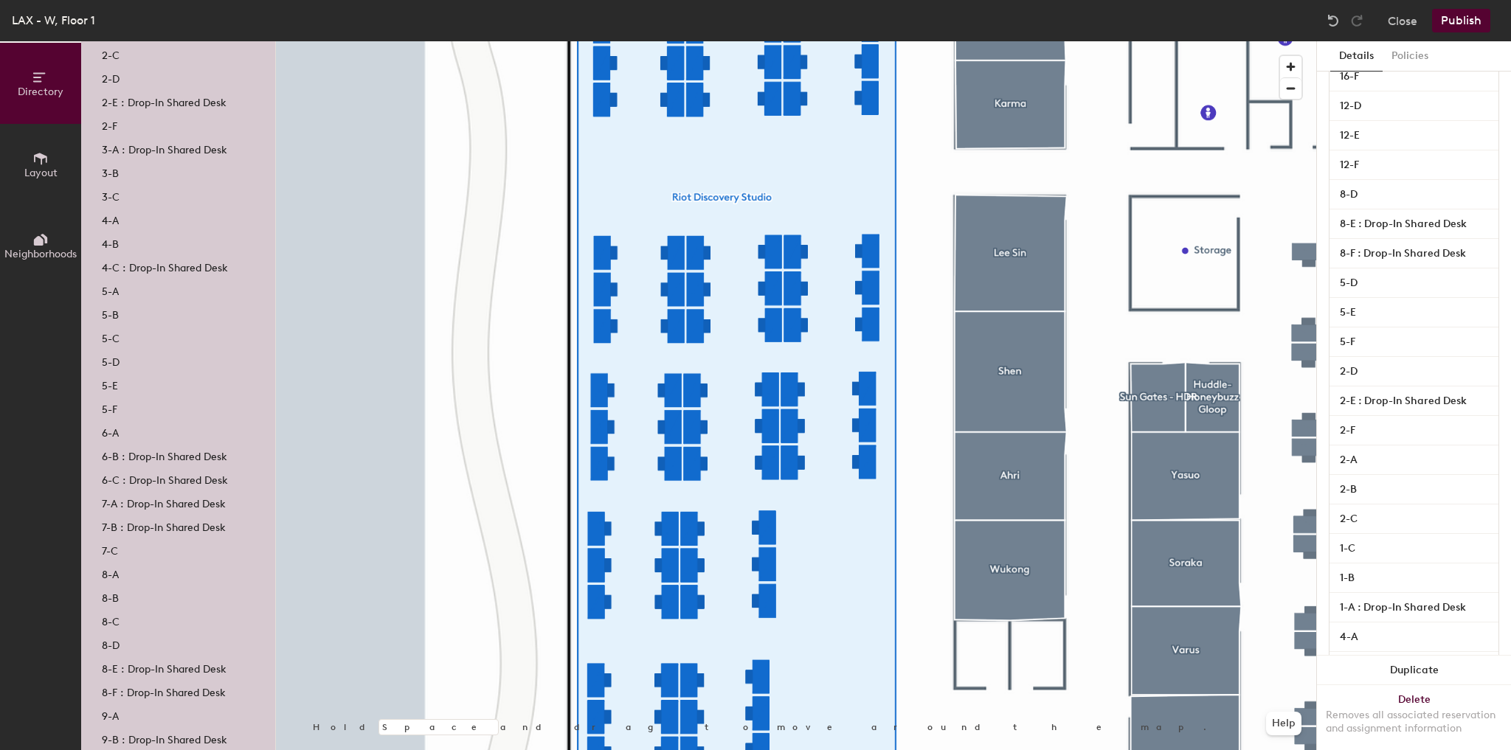
scroll to position [314, 0]
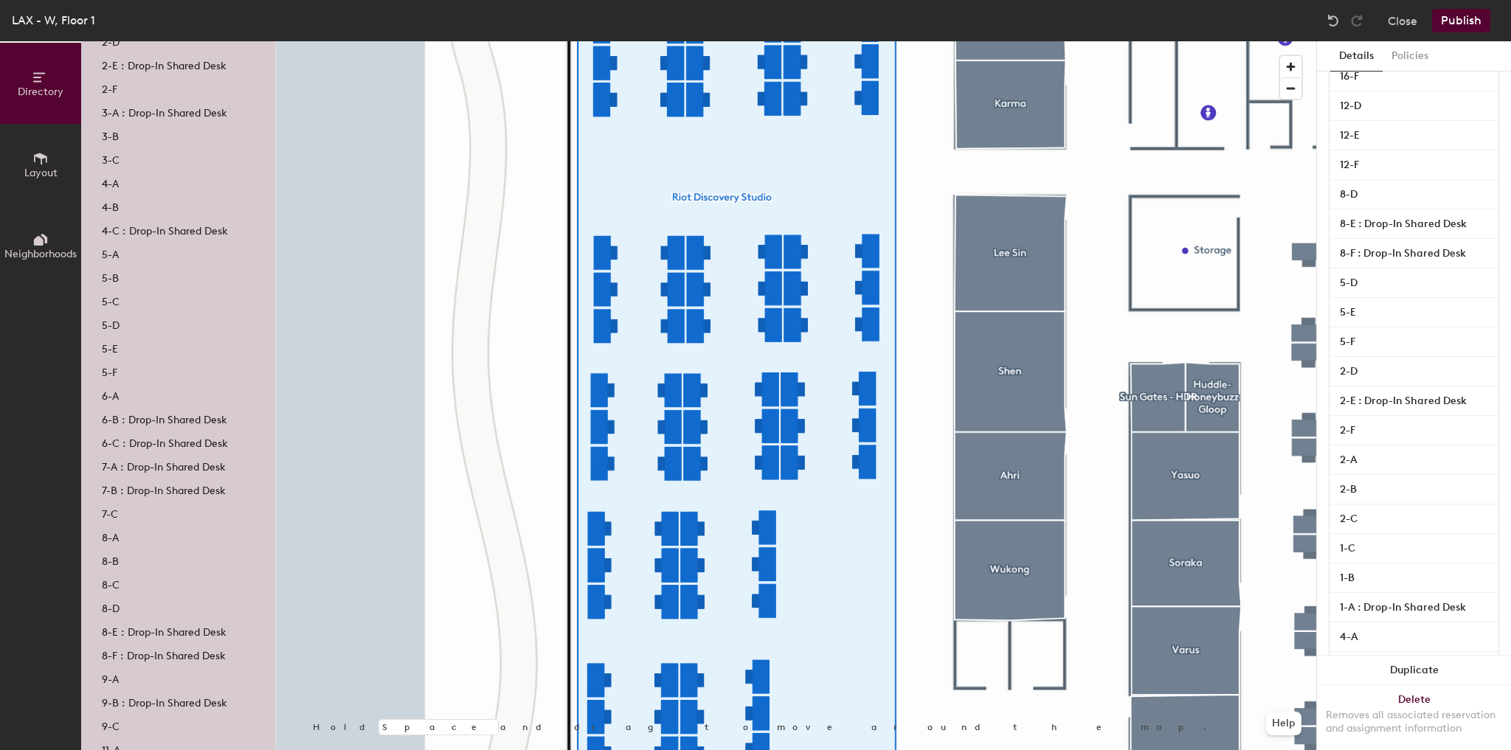
click at [116, 603] on p "8-D" at bounding box center [111, 606] width 18 height 17
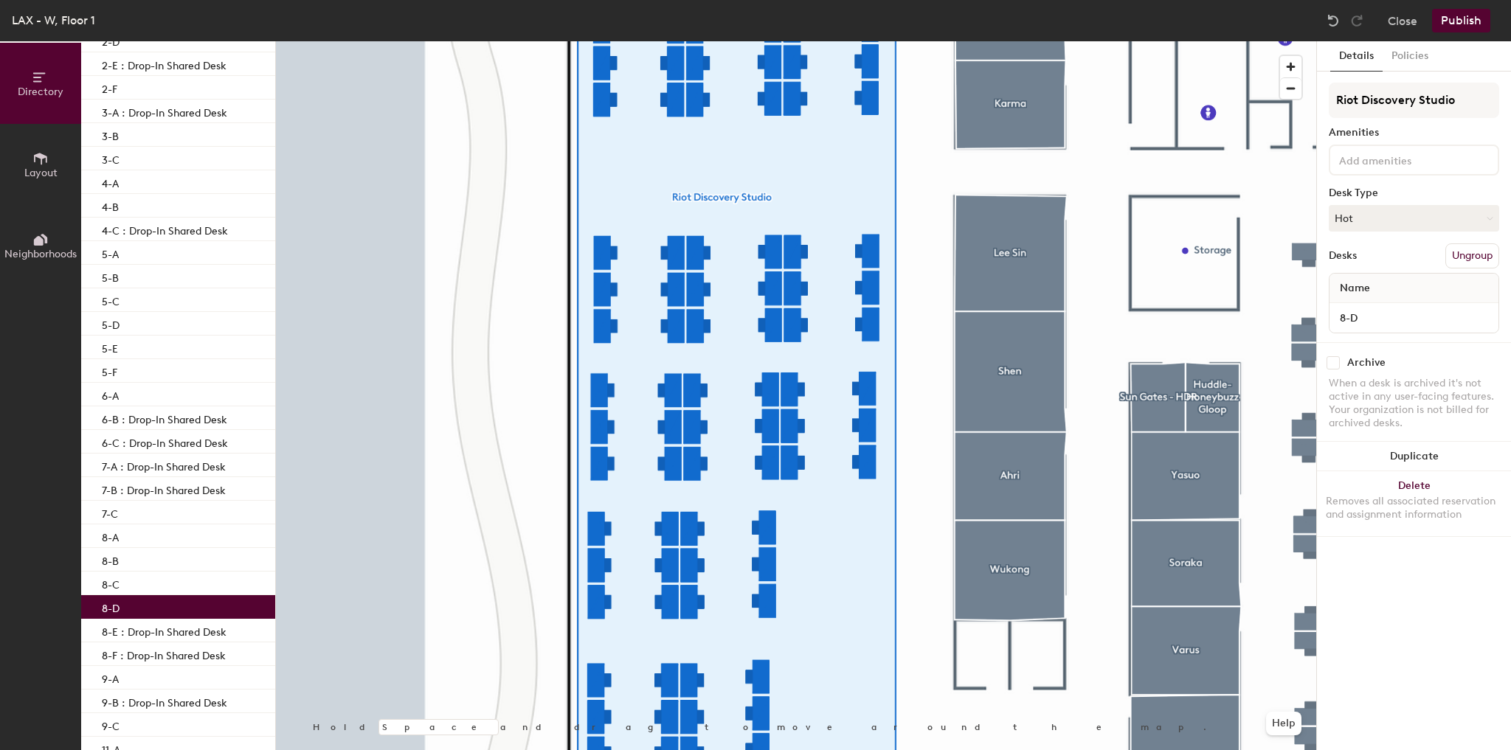
scroll to position [0, 0]
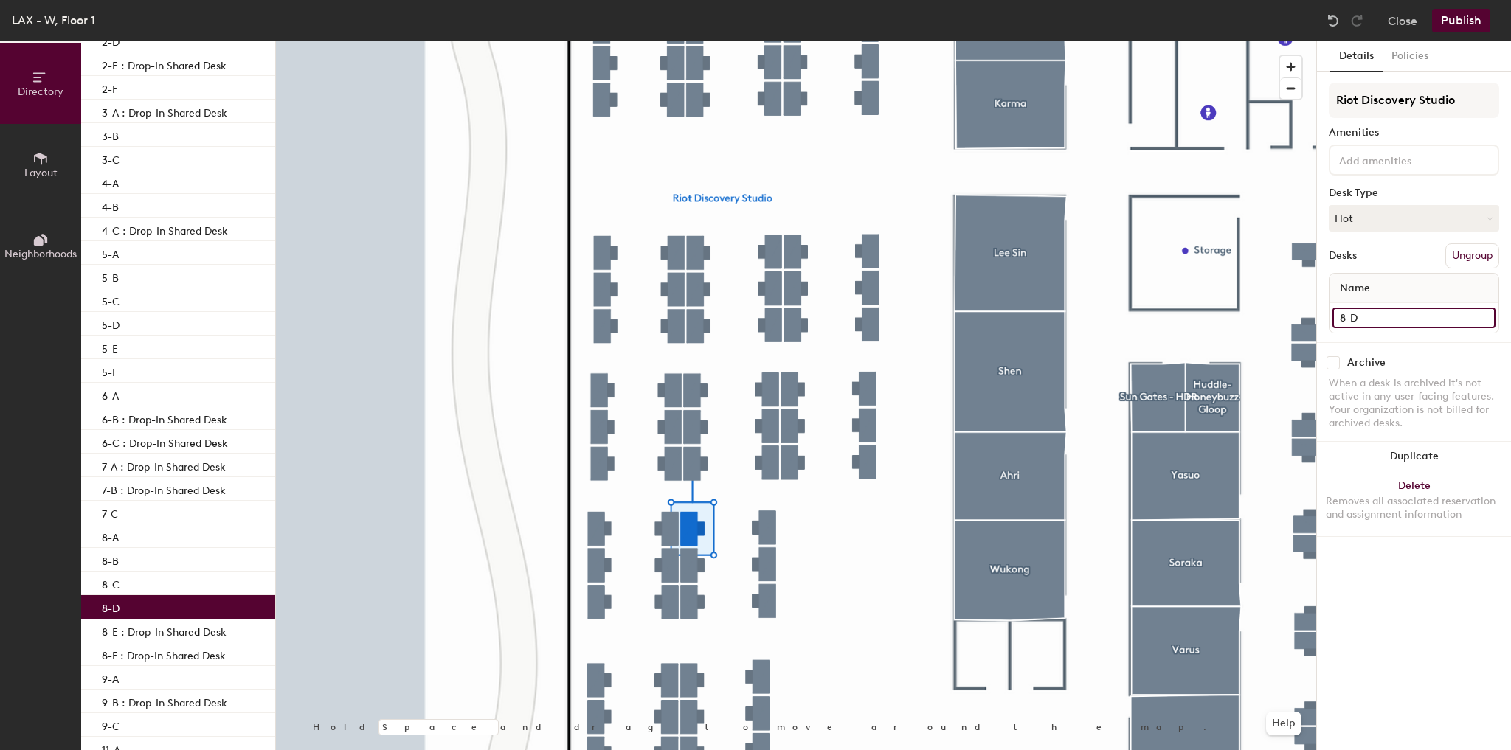
click at [1366, 314] on input "8-D" at bounding box center [1413, 318] width 163 height 21
type input "8-D : Drop-In Shared Desk"
click at [1461, 15] on button "Publish" at bounding box center [1461, 21] width 58 height 24
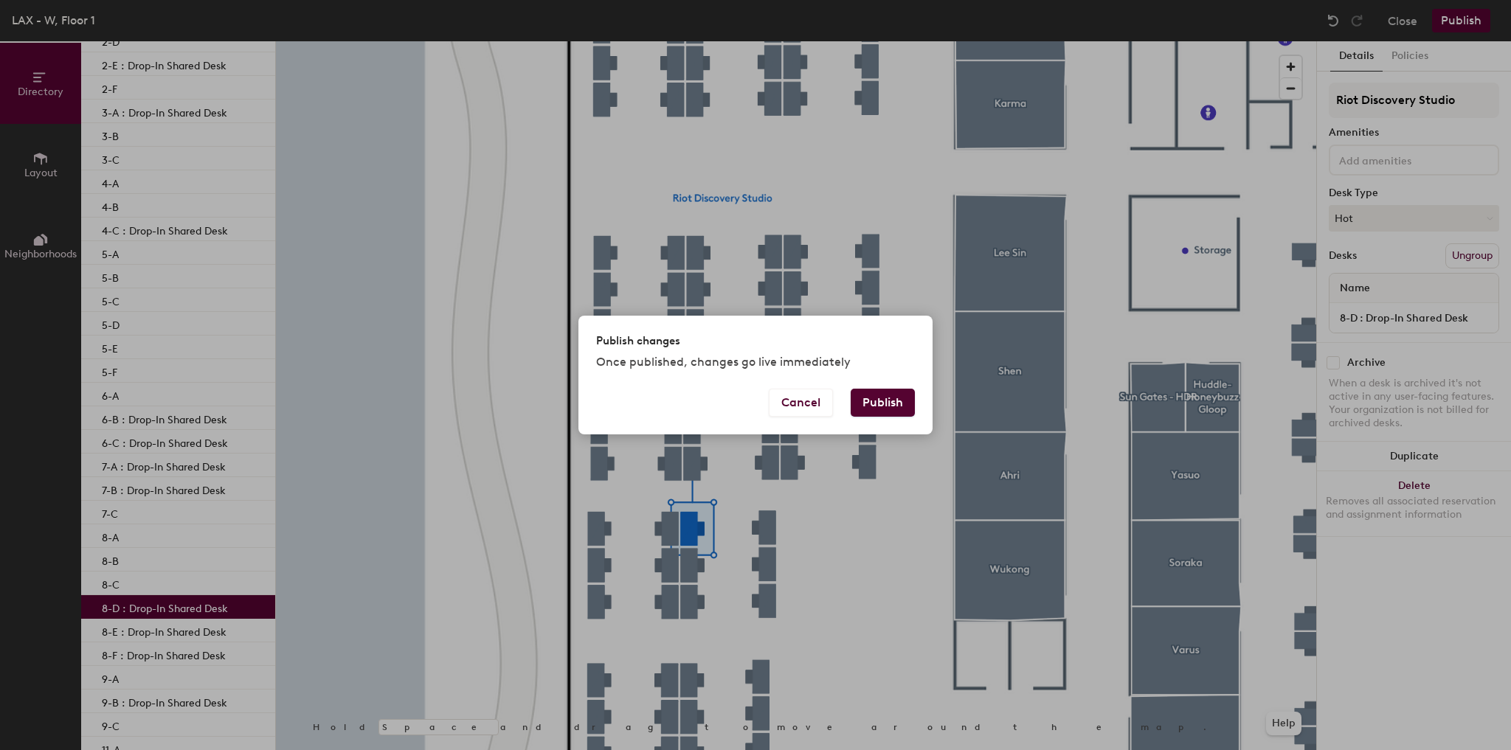
click at [879, 405] on button "Publish" at bounding box center [883, 403] width 64 height 28
